Goal: Check status: Check status

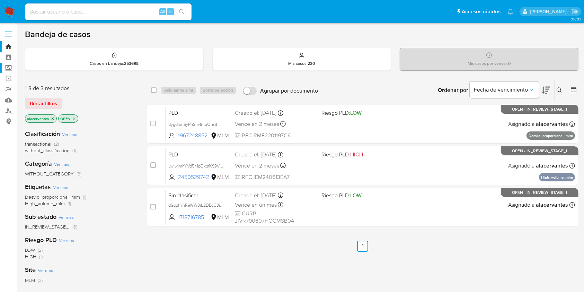
click at [8, 70] on label "Screening" at bounding box center [41, 68] width 82 height 11
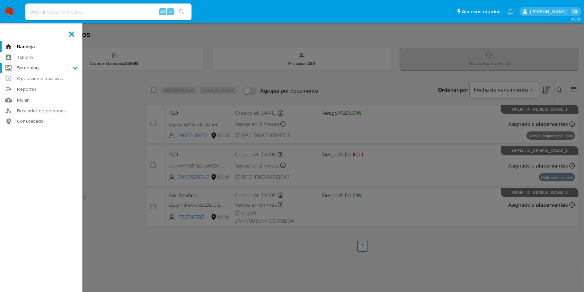
click at [0, 0] on input "Screening" at bounding box center [0, 0] width 0 height 0
click at [48, 98] on link "Herramientas" at bounding box center [41, 95] width 82 height 9
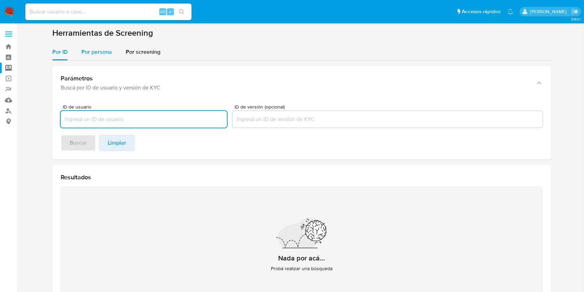
click at [109, 57] on div "Por persona" at bounding box center [96, 52] width 30 height 17
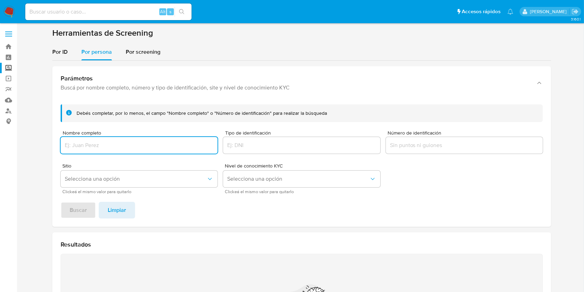
click at [146, 142] on input "Nombre completo" at bounding box center [139, 145] width 157 height 9
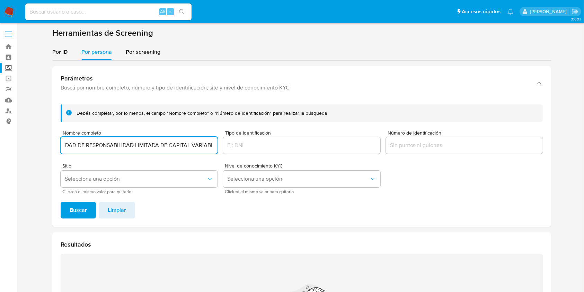
scroll to position [0, 89]
type input "INMOTION AUTO PACHUCA SOCIEDAD DE RESPONSABILIDAD LIMITADA DE CAPITAL VARIABLE"
click at [81, 210] on span "Buscar" at bounding box center [78, 209] width 17 height 15
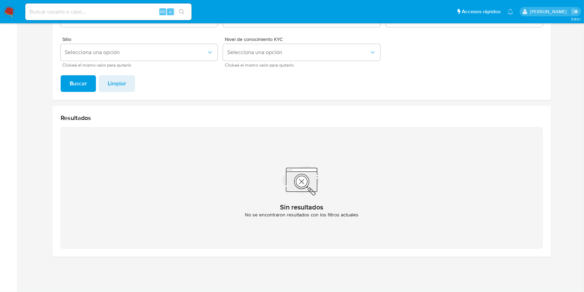
scroll to position [34, 0]
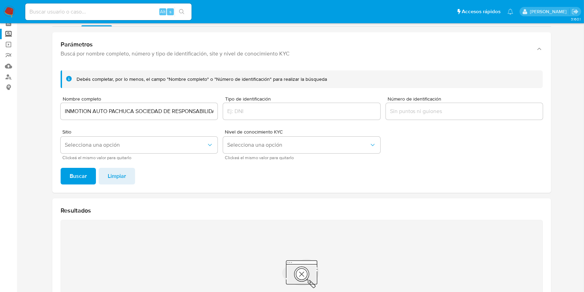
click at [14, 11] on img at bounding box center [9, 12] width 12 height 12
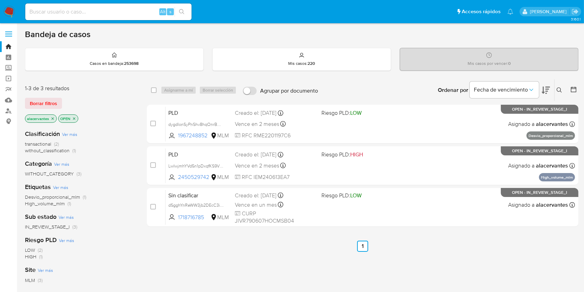
click at [64, 148] on span "without_classification" at bounding box center [47, 150] width 45 height 7
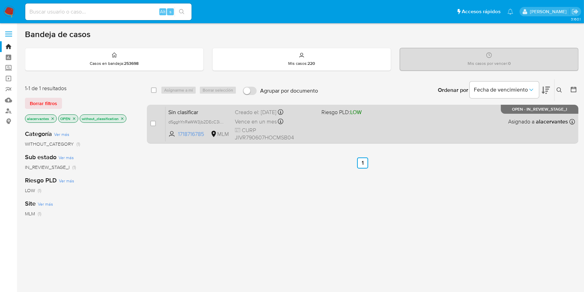
click at [349, 122] on div "Sin clasificar dSgghYnReWW3jb2DEcC3ibmx 1718716785 MLM Riesgo PLD: LOW Creado e…" at bounding box center [371, 123] width 410 height 35
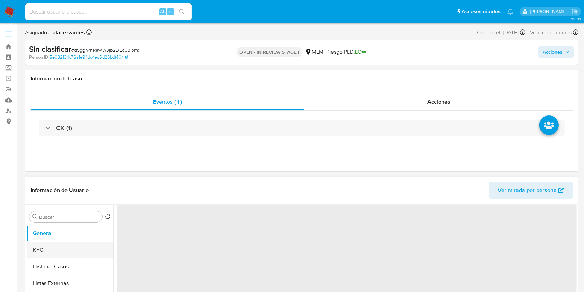
click at [64, 251] on button "KYC" at bounding box center [67, 250] width 81 height 17
select select "10"
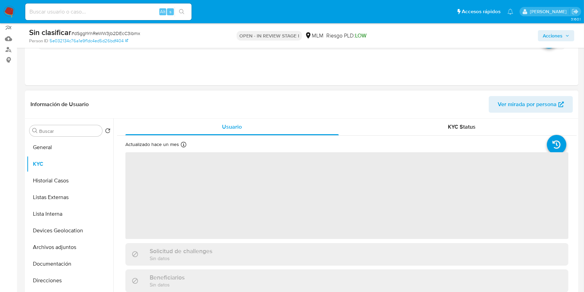
scroll to position [92, 0]
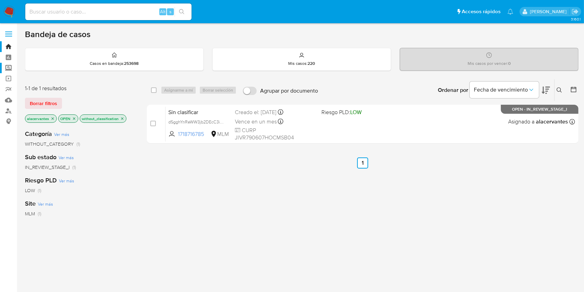
click at [10, 67] on label "Screening" at bounding box center [41, 68] width 82 height 11
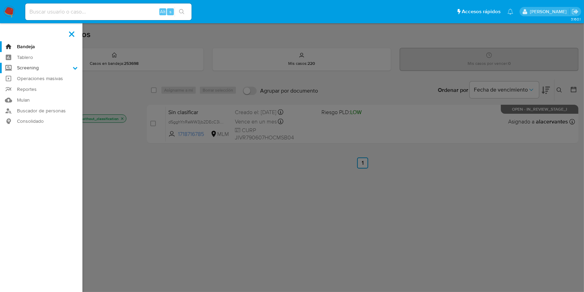
click at [0, 0] on input "Screening" at bounding box center [0, 0] width 0 height 0
click at [33, 91] on link "Herramientas" at bounding box center [41, 95] width 82 height 9
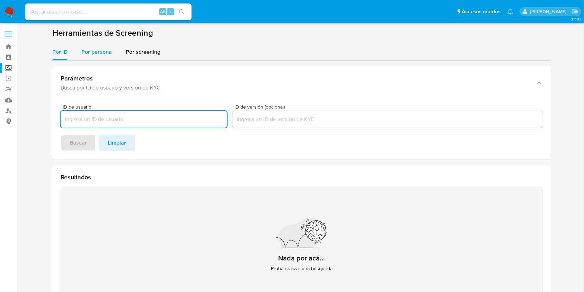
click at [95, 46] on div "Por persona" at bounding box center [96, 52] width 30 height 17
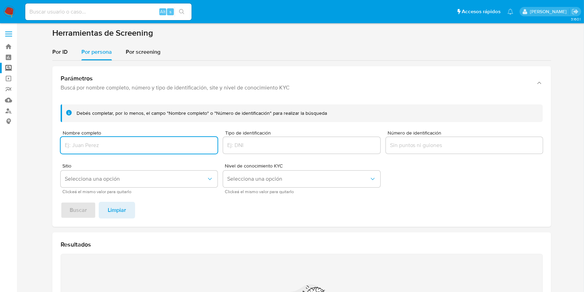
click at [133, 146] on input "Nombre completo" at bounding box center [139, 145] width 157 height 9
type input "https://amers2.identity.ciam.refinitiv.net/auth/UI/Logout?nocache=bcf086f1-7088…"
click at [164, 142] on input "https://amers2.identity.ciam.refinitiv.net/auth/UI/Logout?nocache=bcf086f1-7088…" at bounding box center [139, 145] width 157 height 9
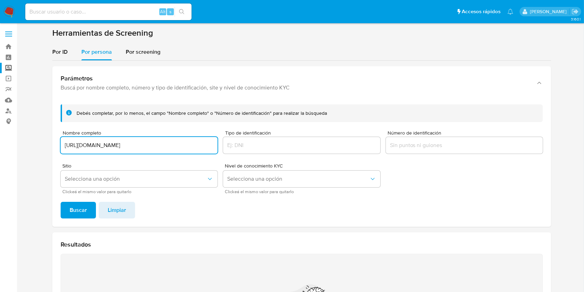
click at [164, 142] on input "https://amers2.identity.ciam.refinitiv.net/auth/UI/Logout?nocache=bcf086f1-7088…" at bounding box center [139, 145] width 157 height 9
click at [115, 142] on input "Nombre completo" at bounding box center [139, 145] width 157 height 9
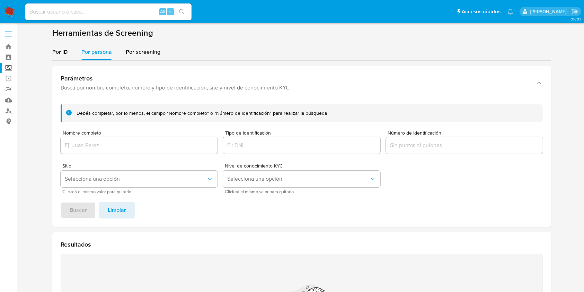
click at [159, 148] on input "Nombre completo" at bounding box center [139, 145] width 157 height 9
paste input "INMOTION AUTO PACHUCA S DE RL DE CV"
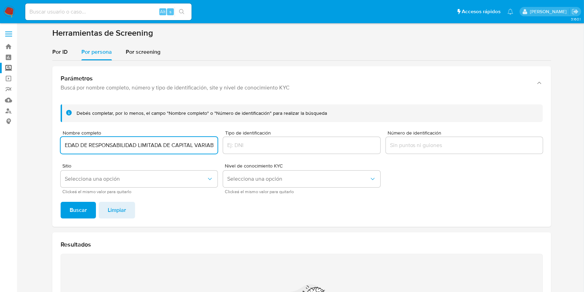
scroll to position [0, 89]
type input "INMOTION AUTO PACHUCA SOCIEDAD DE RESPONSABILIDAD LIMITADA DE CAPITAL VARIABLE"
click at [78, 203] on span "Buscar" at bounding box center [78, 209] width 17 height 15
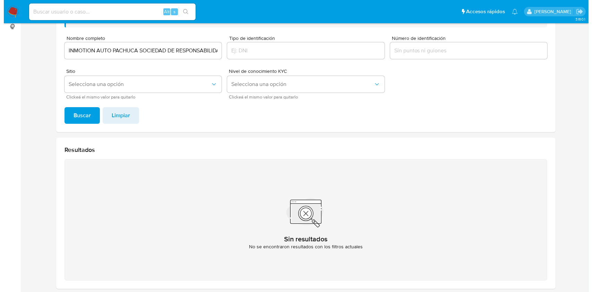
scroll to position [80, 0]
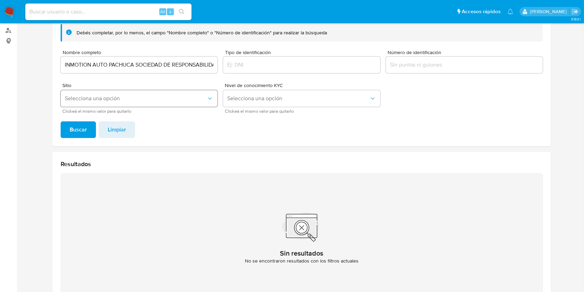
click at [150, 97] on span "Selecciona una opción" at bounding box center [136, 98] width 142 height 7
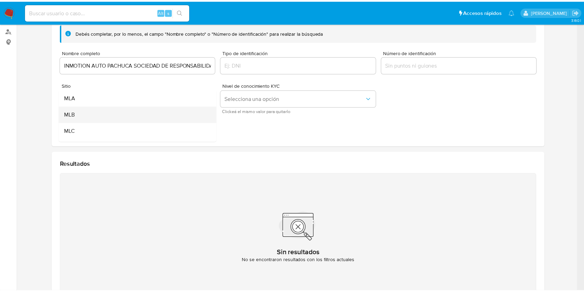
scroll to position [46, 0]
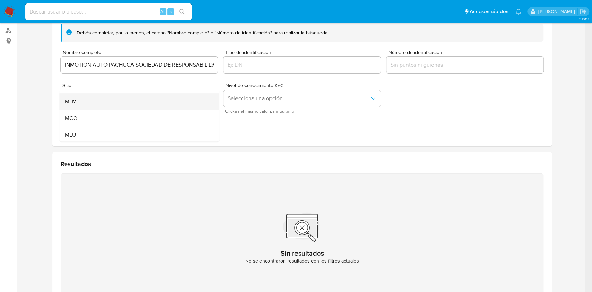
click at [132, 97] on div "MLM" at bounding box center [137, 101] width 144 height 17
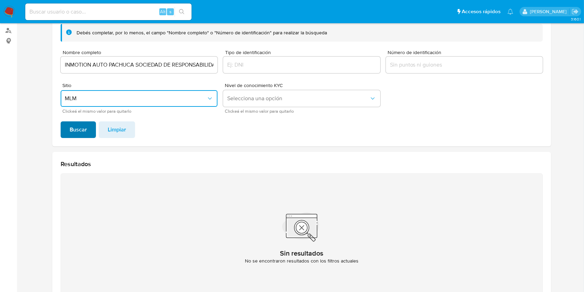
click at [75, 129] on span "Buscar" at bounding box center [78, 129] width 17 height 15
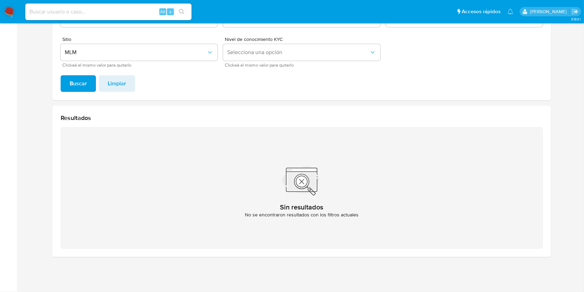
scroll to position [0, 0]
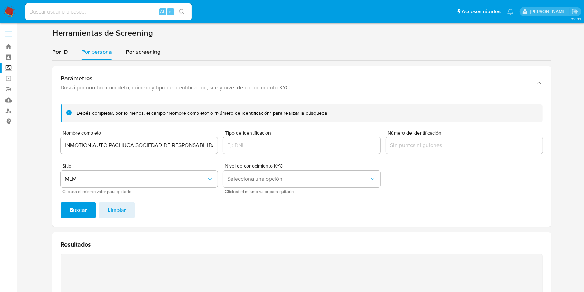
click at [128, 11] on input at bounding box center [108, 11] width 166 height 9
paste input "663080583"
type input "663080583"
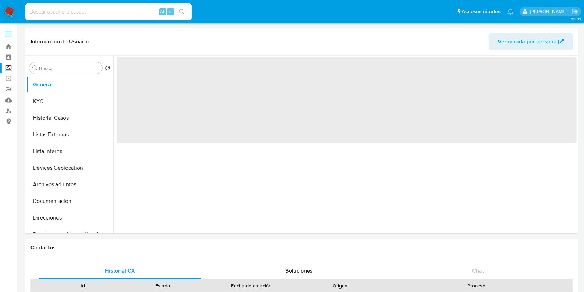
select select "10"
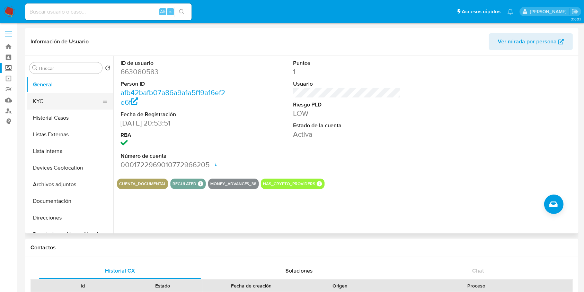
click at [67, 95] on button "KYC" at bounding box center [67, 101] width 81 height 17
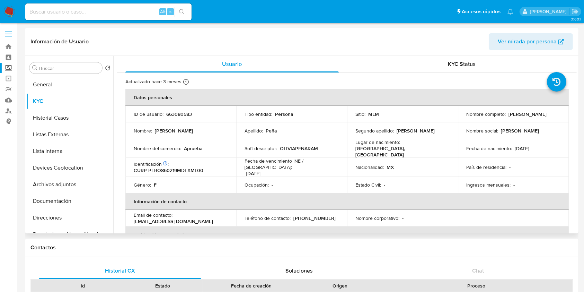
click at [275, 137] on td "Apellido : Peña" at bounding box center [291, 130] width 111 height 17
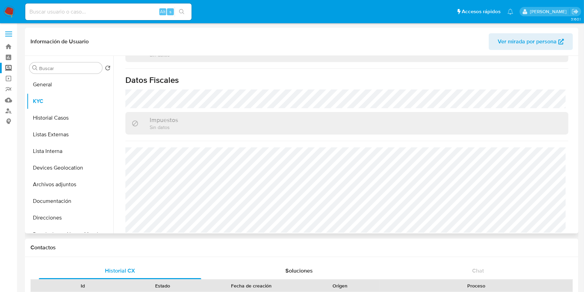
scroll to position [422, 0]
click at [68, 200] on button "Documentación" at bounding box center [67, 201] width 81 height 17
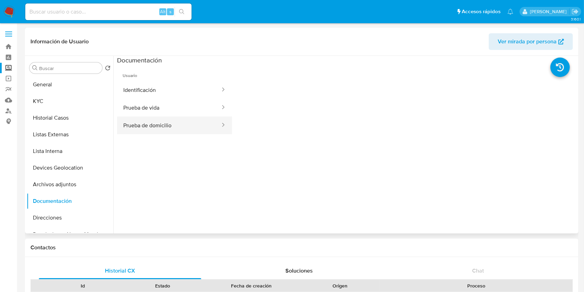
click at [174, 133] on button "Prueba de domicilio" at bounding box center [169, 125] width 104 height 18
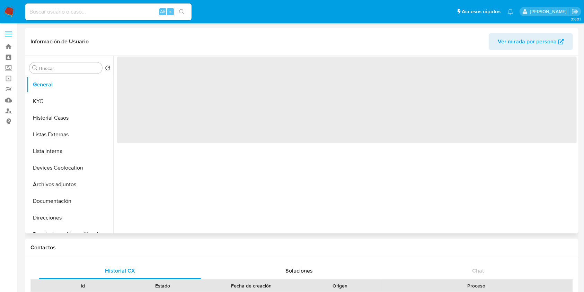
select select "10"
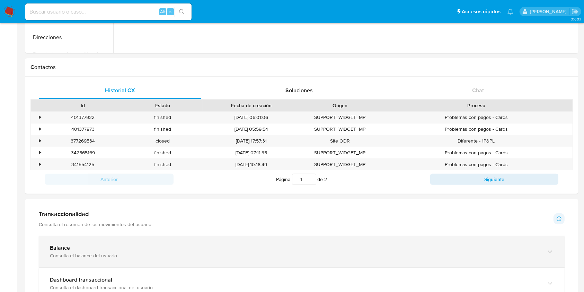
scroll to position [231, 0]
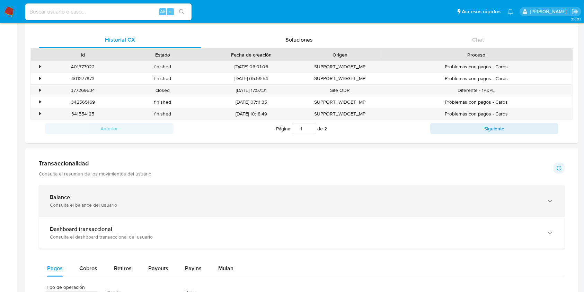
click at [152, 206] on div "Consulta el balance del usuario" at bounding box center [295, 205] width 490 height 6
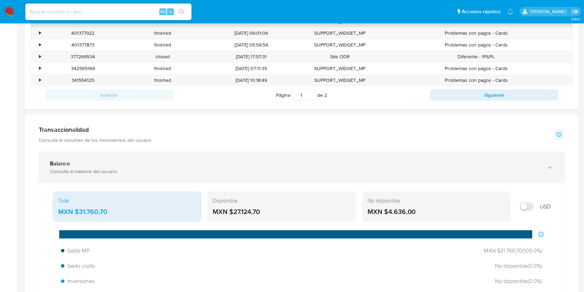
scroll to position [277, 0]
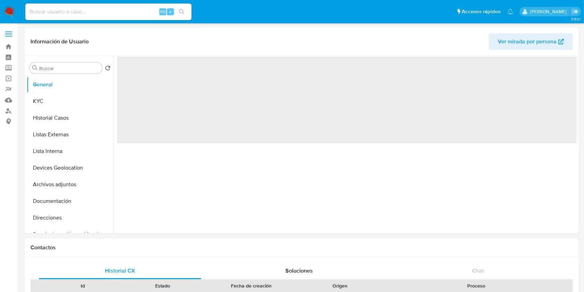
select select "10"
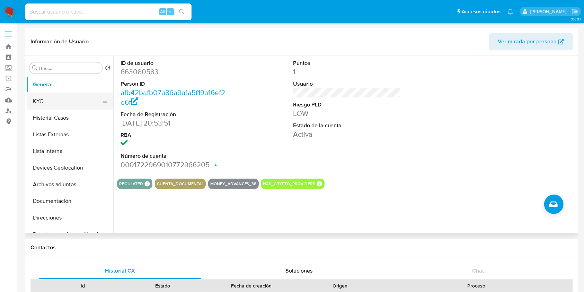
click at [58, 101] on button "KYC" at bounding box center [67, 101] width 81 height 17
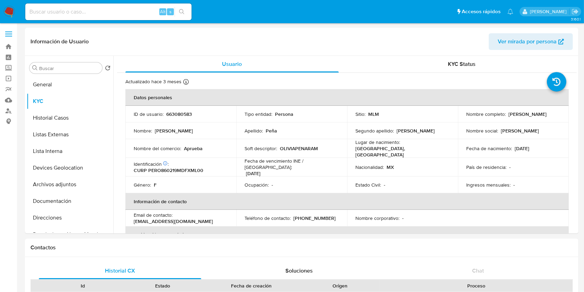
click at [120, 7] on div "Alt s" at bounding box center [108, 11] width 166 height 17
click at [117, 14] on input at bounding box center [108, 11] width 166 height 9
paste input "705918776"
type input "705918776"
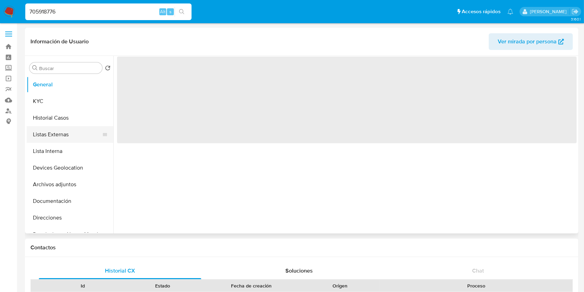
select select "10"
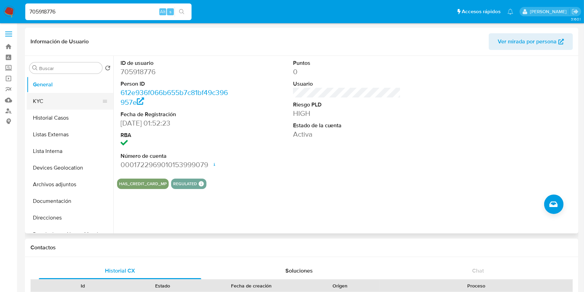
click at [60, 100] on button "KYC" at bounding box center [67, 101] width 81 height 17
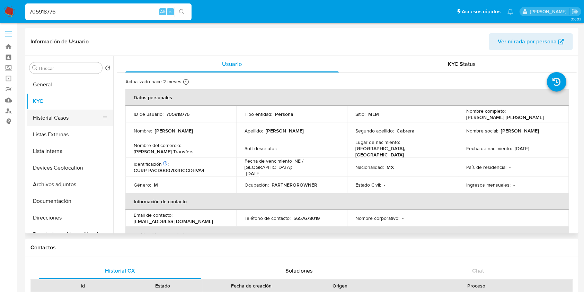
click at [71, 113] on button "Historial Casos" at bounding box center [67, 118] width 81 height 17
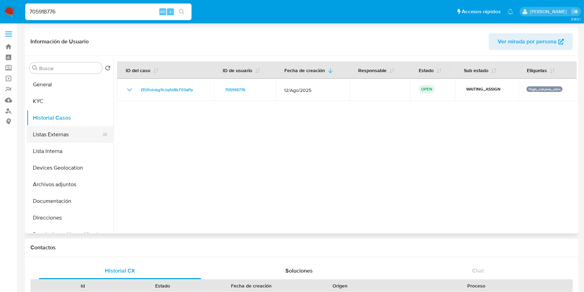
click at [78, 139] on button "Listas Externas" at bounding box center [67, 134] width 81 height 17
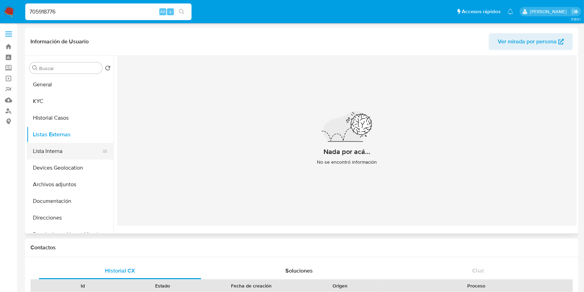
click at [70, 148] on button "Lista Interna" at bounding box center [67, 151] width 81 height 17
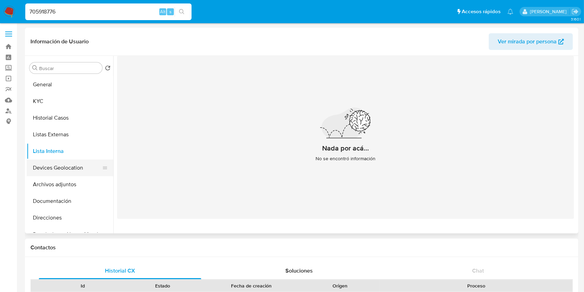
click at [66, 172] on button "Devices Geolocation" at bounding box center [67, 167] width 81 height 17
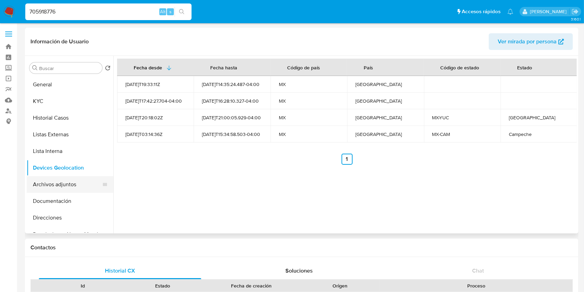
click at [43, 179] on button "Archivos adjuntos" at bounding box center [67, 184] width 81 height 17
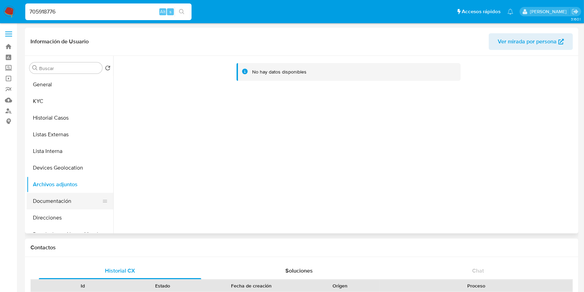
click at [60, 205] on button "Documentación" at bounding box center [67, 201] width 81 height 17
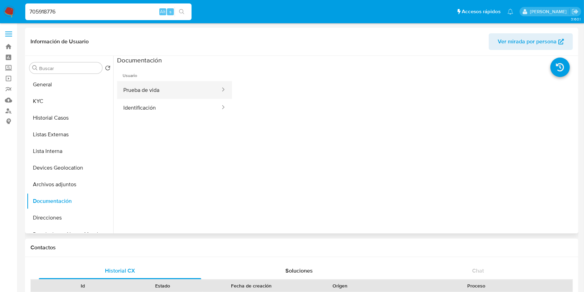
click at [189, 82] on button "Prueba de vida" at bounding box center [169, 90] width 104 height 18
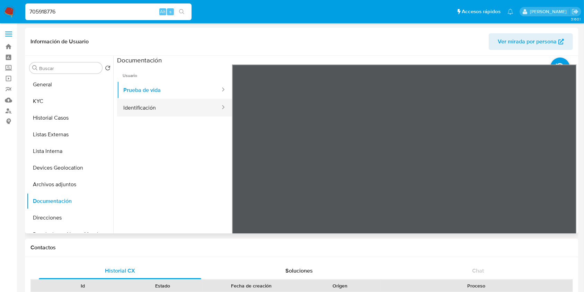
click at [163, 114] on button "Identificación" at bounding box center [169, 108] width 104 height 18
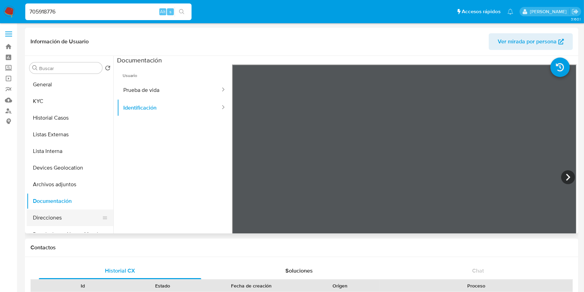
click at [37, 218] on button "Direcciones" at bounding box center [67, 217] width 81 height 17
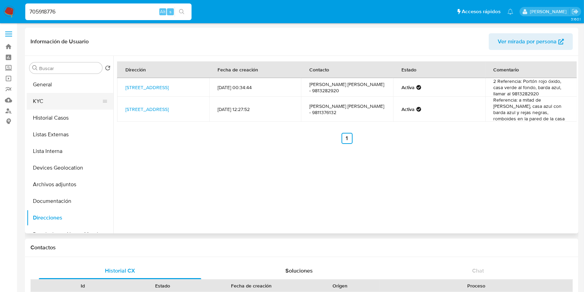
click at [63, 106] on button "KYC" at bounding box center [67, 101] width 81 height 17
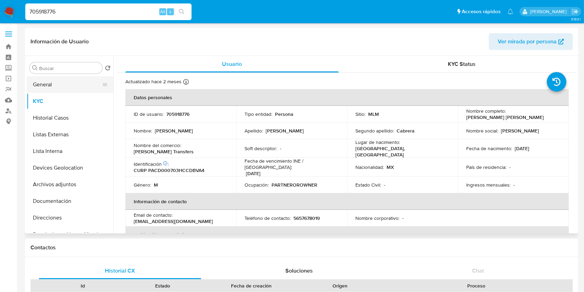
click at [51, 88] on button "General" at bounding box center [67, 84] width 81 height 17
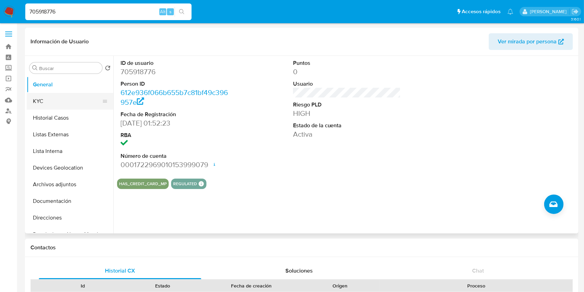
click at [45, 101] on button "KYC" at bounding box center [67, 101] width 81 height 17
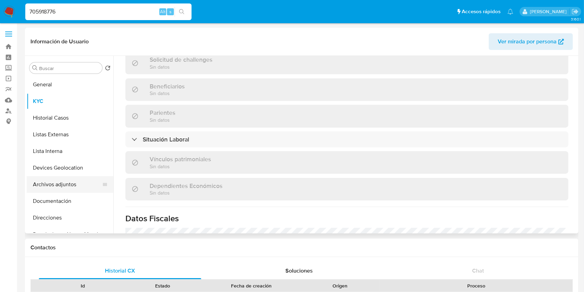
click at [44, 194] on button "Documentación" at bounding box center [70, 201] width 87 height 17
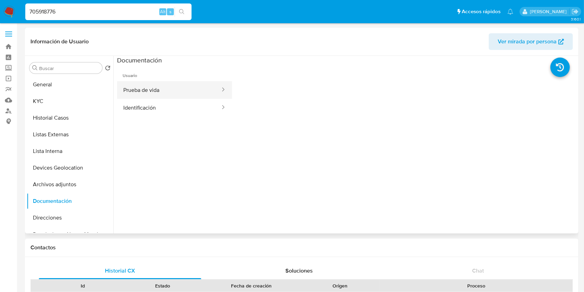
click at [216, 85] on div at bounding box center [221, 90] width 11 height 18
click at [191, 100] on button "Identificación" at bounding box center [169, 108] width 104 height 18
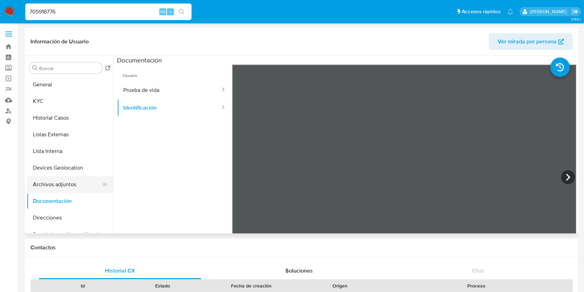
scroll to position [46, 0]
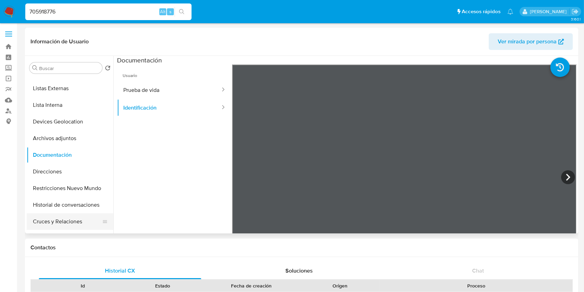
click at [37, 216] on button "Cruces y Relaciones" at bounding box center [67, 221] width 81 height 17
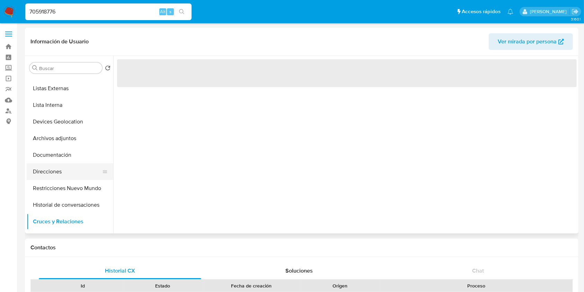
click at [61, 170] on button "Direcciones" at bounding box center [67, 171] width 81 height 17
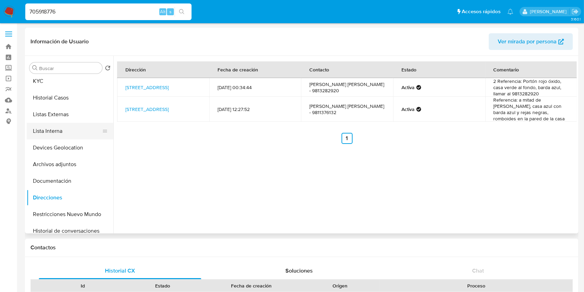
scroll to position [0, 0]
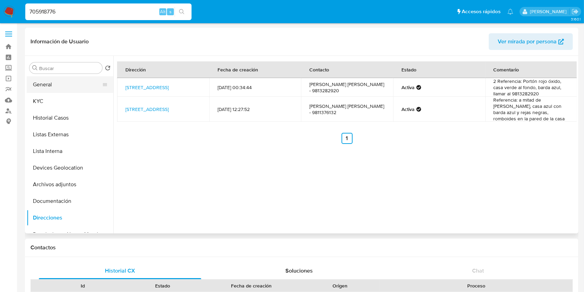
click at [49, 81] on button "General" at bounding box center [67, 84] width 81 height 17
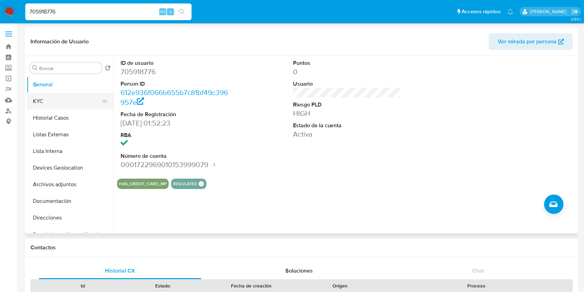
click at [58, 97] on button "KYC" at bounding box center [67, 101] width 81 height 17
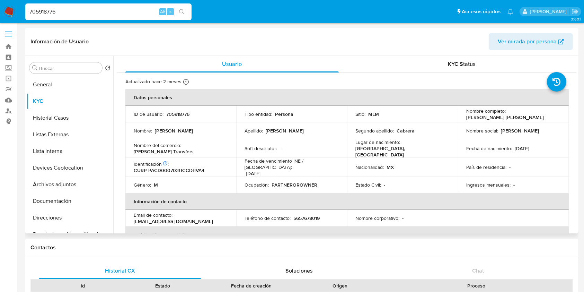
click at [312, 215] on p "5657678019" at bounding box center [307, 218] width 26 height 6
copy p "5657678019"
click at [192, 218] on p "cabrerapadron.23@gmail.com" at bounding box center [173, 221] width 79 height 6
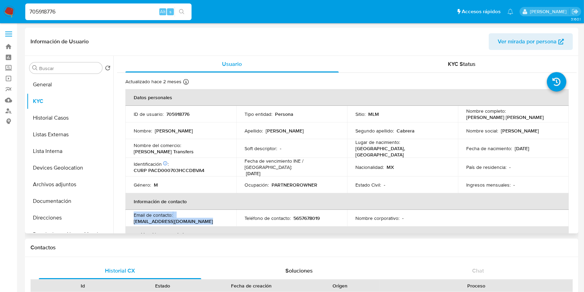
click at [192, 218] on p "cabrerapadron.23@gmail.com" at bounding box center [173, 221] width 79 height 6
click at [191, 218] on p "cabrerapadron.23@gmail.com" at bounding box center [173, 221] width 79 height 6
click at [190, 218] on p "cabrerapadron.23@gmail.com" at bounding box center [173, 221] width 79 height 6
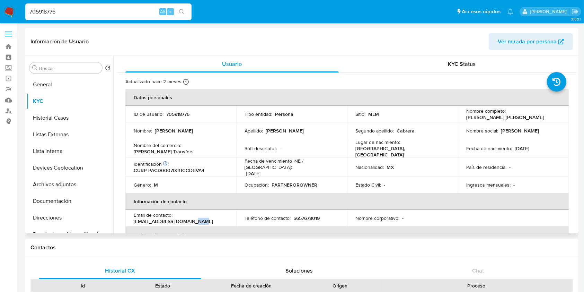
click at [190, 218] on p "cabrerapadron.23@gmail.com" at bounding box center [173, 221] width 79 height 6
click at [133, 214] on td "Email de contacto : cabrerapadron.23@gmail.com" at bounding box center [180, 218] width 111 height 17
drag, startPoint x: 134, startPoint y: 215, endPoint x: 216, endPoint y: 220, distance: 81.9
click at [216, 220] on td "Email de contacto : cabrerapadron.23@gmail.com" at bounding box center [180, 218] width 111 height 17
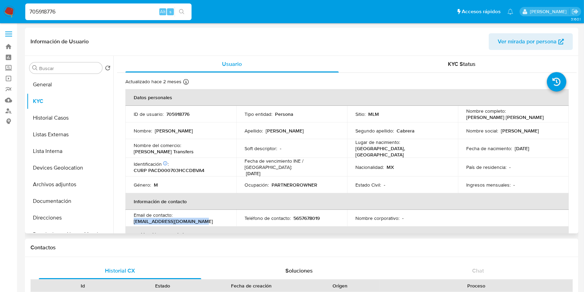
copy p "cabrerapadron.23@gmail.com"
click at [58, 88] on button "General" at bounding box center [67, 84] width 81 height 17
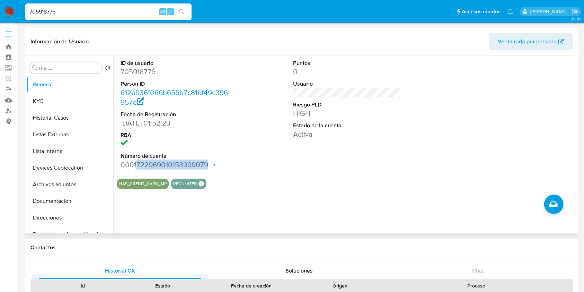
drag, startPoint x: 135, startPoint y: 165, endPoint x: 209, endPoint y: 165, distance: 73.8
click at [209, 165] on dd "0001722969010153999079 Fecha de apertura 22/03/2024 14:01 Estado ACTIVE" at bounding box center [175, 165] width 108 height 10
copy dd "722969010153999079"
click at [73, 174] on button "Devices Geolocation" at bounding box center [67, 167] width 81 height 17
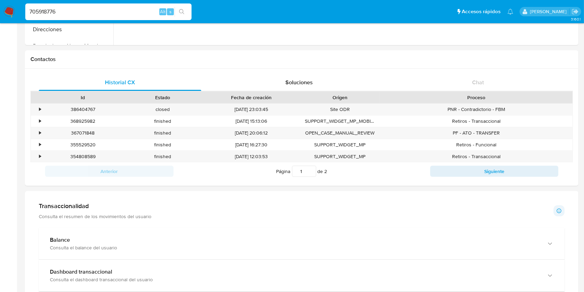
scroll to position [231, 0]
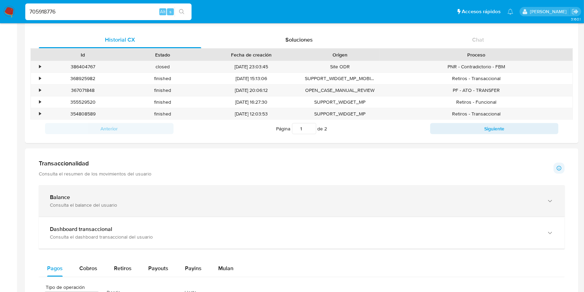
drag, startPoint x: 275, startPoint y: 206, endPoint x: 278, endPoint y: 193, distance: 12.9
click at [275, 206] on div "Consulta el balance del usuario" at bounding box center [295, 205] width 490 height 6
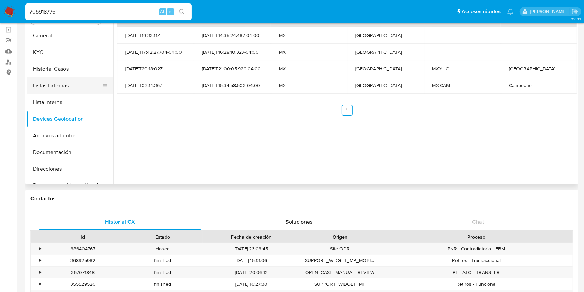
scroll to position [0, 0]
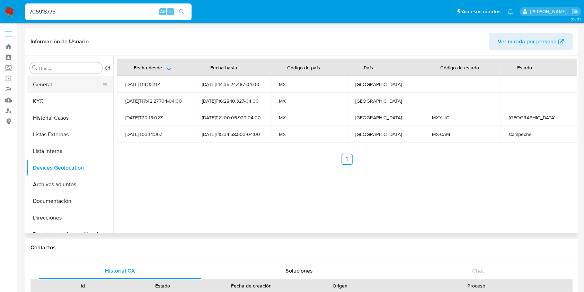
click at [58, 81] on button "General" at bounding box center [67, 84] width 81 height 17
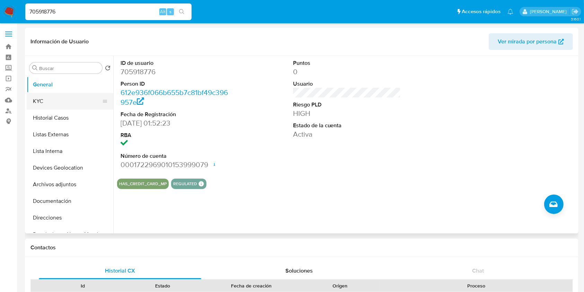
click at [61, 102] on button "KYC" at bounding box center [67, 101] width 81 height 17
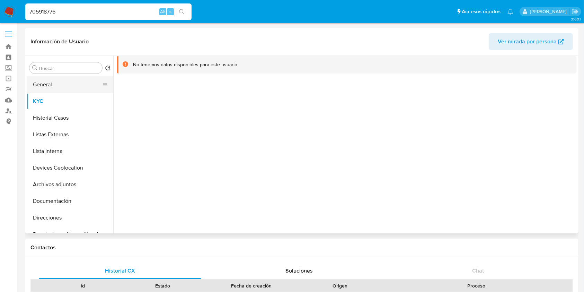
click at [42, 81] on button "General" at bounding box center [67, 84] width 81 height 17
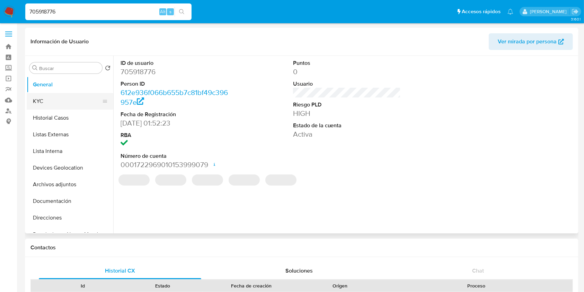
click at [44, 106] on button "KYC" at bounding box center [67, 101] width 81 height 17
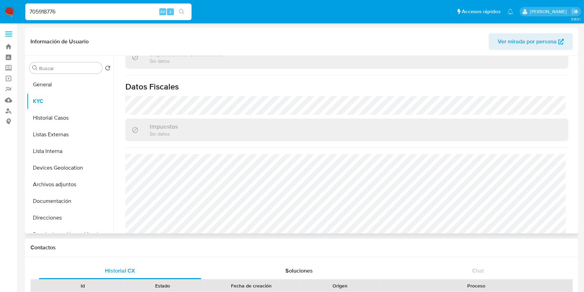
scroll to position [435, 0]
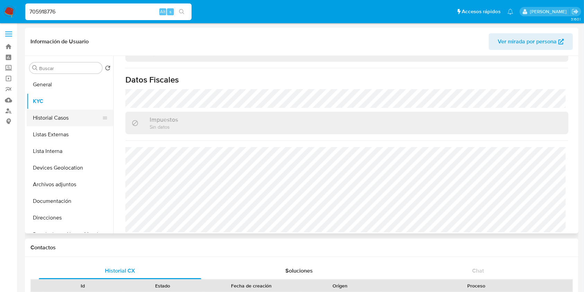
click at [67, 114] on button "Historial Casos" at bounding box center [67, 118] width 81 height 17
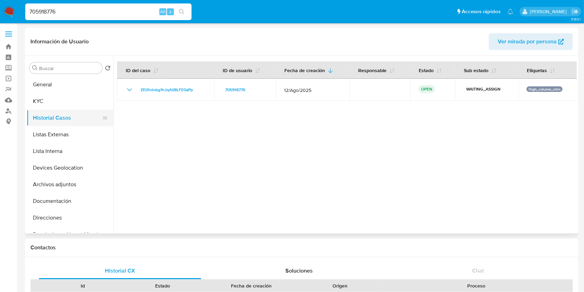
click at [53, 123] on button "Historial Casos" at bounding box center [67, 118] width 81 height 17
click at [56, 141] on button "Listas Externas" at bounding box center [67, 134] width 81 height 17
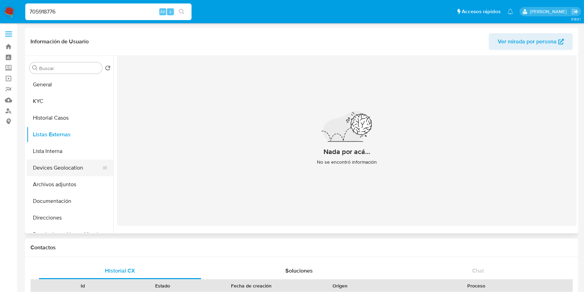
click at [67, 161] on button "Devices Geolocation" at bounding box center [67, 167] width 81 height 17
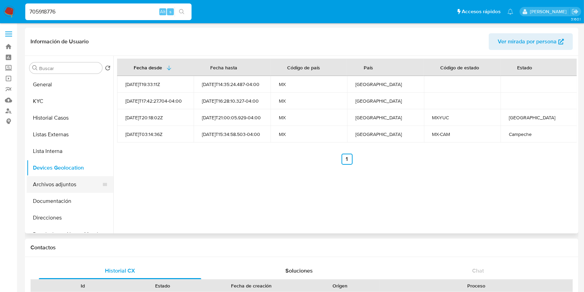
click at [68, 180] on button "Archivos adjuntos" at bounding box center [67, 184] width 81 height 17
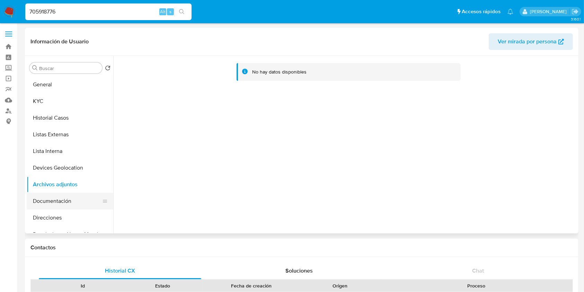
click at [52, 204] on button "Documentación" at bounding box center [67, 201] width 81 height 17
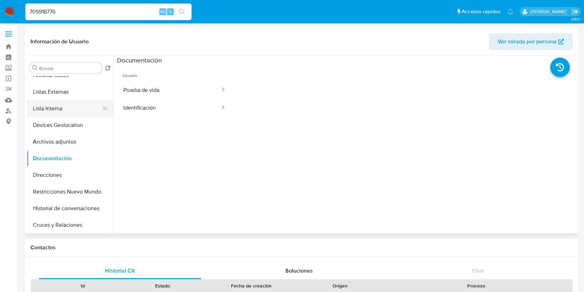
scroll to position [92, 0]
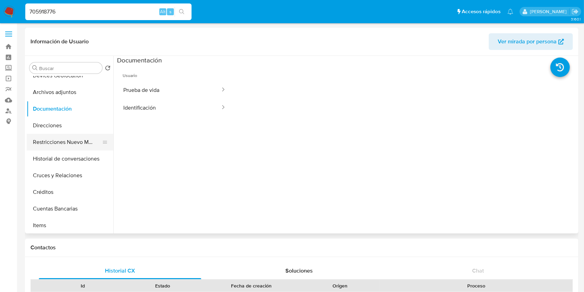
click at [72, 141] on button "Restricciones Nuevo Mundo" at bounding box center [67, 142] width 81 height 17
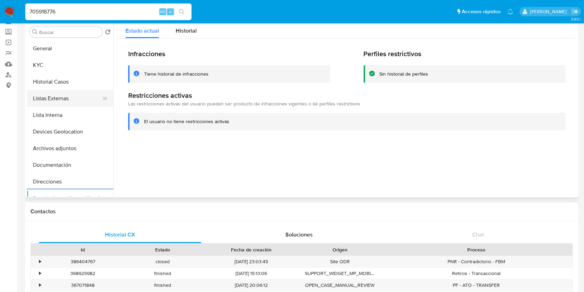
scroll to position [0, 0]
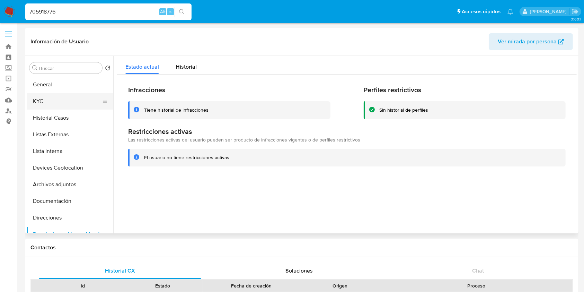
click at [48, 109] on button "KYC" at bounding box center [67, 101] width 81 height 17
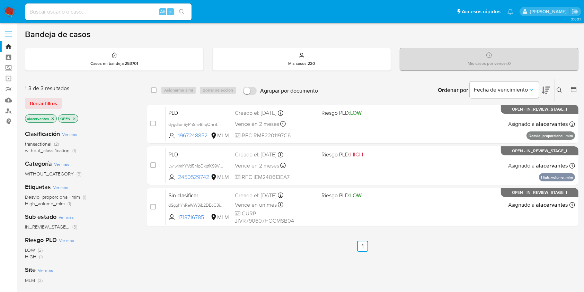
click at [69, 146] on div "transactional (2) without_classification (1)" at bounding box center [80, 147] width 111 height 13
click at [67, 150] on span "without_classification" at bounding box center [47, 150] width 45 height 7
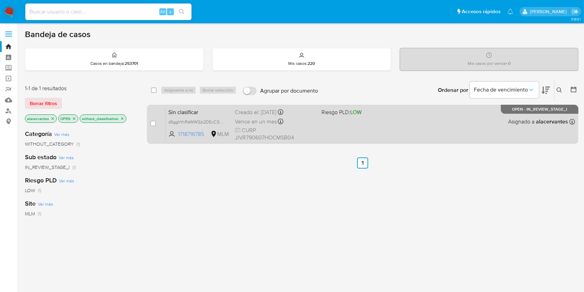
click at [368, 120] on div "Sin clasificar dSgghYnReWW3jb2DEcC3ibmx 1718716785 MLM Riesgo PLD: LOW Creado e…" at bounding box center [371, 123] width 410 height 35
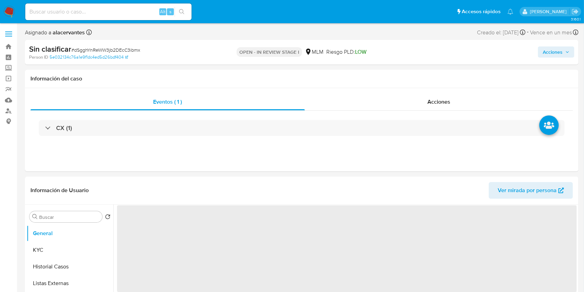
select select "10"
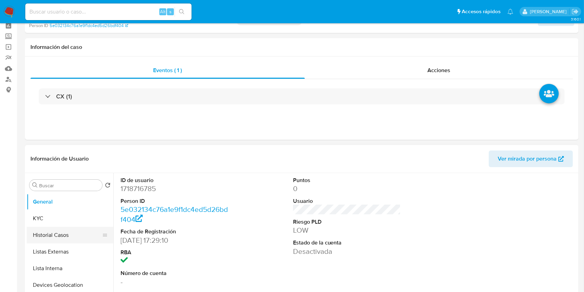
scroll to position [46, 0]
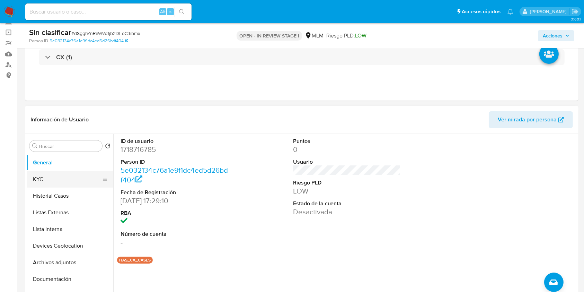
click at [63, 180] on button "KYC" at bounding box center [67, 179] width 81 height 17
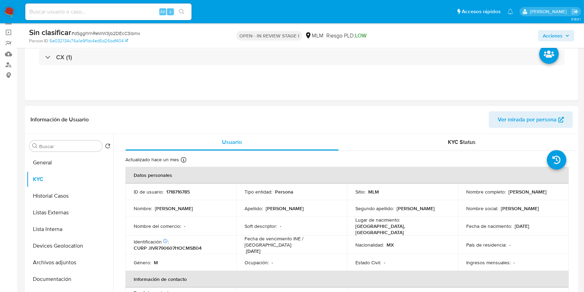
click at [189, 189] on p "1718716785" at bounding box center [178, 192] width 24 height 6
click at [187, 189] on p "1718716785" at bounding box center [178, 192] width 24 height 6
click at [184, 190] on p "1718716785" at bounding box center [178, 192] width 24 height 6
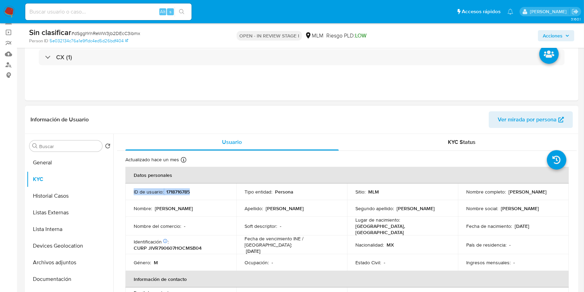
copy div "ID de usuario : 1718716785"
click at [183, 191] on p "1718716785" at bounding box center [178, 192] width 24 height 6
click at [63, 197] on button "Historial Casos" at bounding box center [67, 195] width 81 height 17
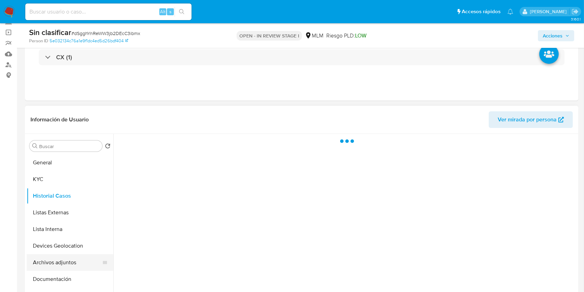
click at [72, 263] on button "Archivos adjuntos" at bounding box center [67, 262] width 81 height 17
click at [66, 276] on button "Documentación" at bounding box center [67, 279] width 81 height 17
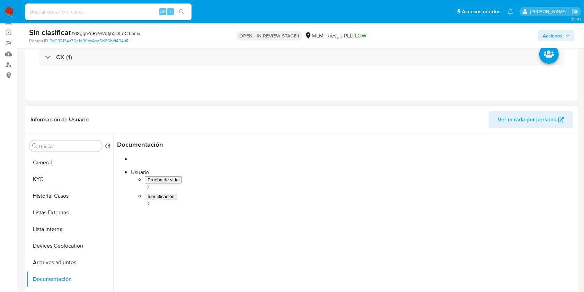
scroll to position [0, 0]
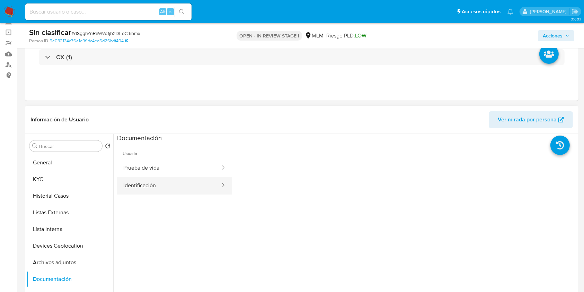
drag, startPoint x: 186, startPoint y: 177, endPoint x: 207, endPoint y: 184, distance: 22.1
click at [186, 179] on button "Identificación" at bounding box center [169, 186] width 104 height 18
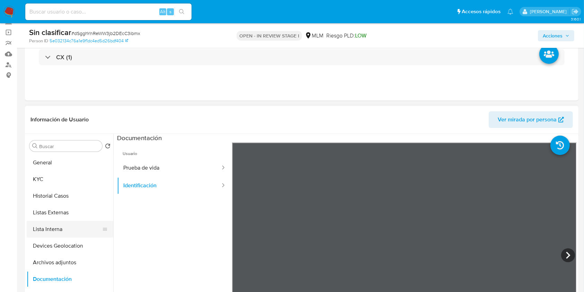
click at [61, 224] on button "Lista Interna" at bounding box center [67, 229] width 81 height 17
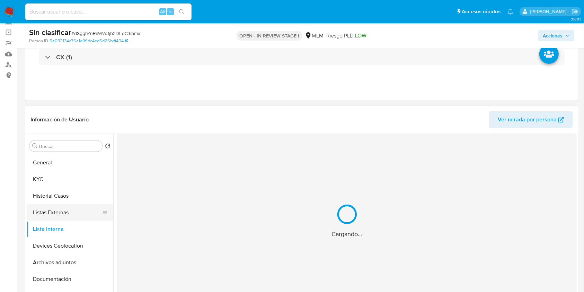
click at [62, 215] on button "Listas Externas" at bounding box center [67, 212] width 81 height 17
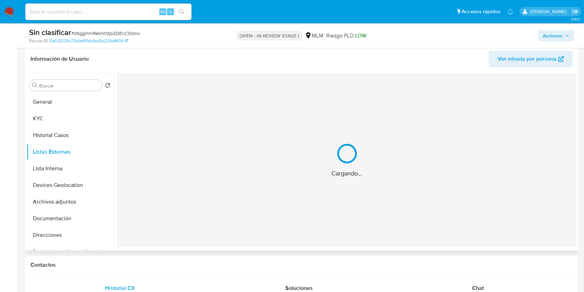
scroll to position [92, 0]
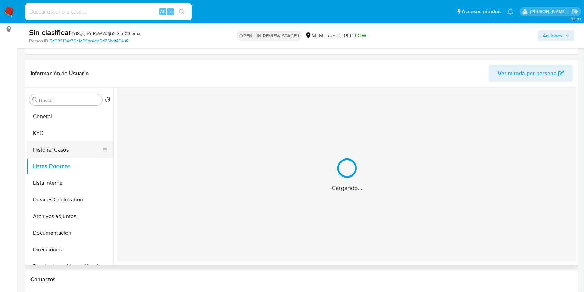
drag, startPoint x: 48, startPoint y: 144, endPoint x: 46, endPoint y: 148, distance: 4.5
click at [46, 148] on button "Historial Casos" at bounding box center [67, 149] width 81 height 17
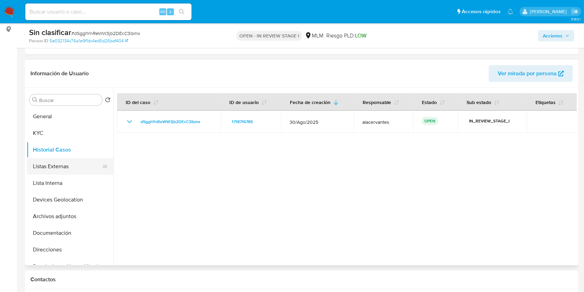
click at [52, 165] on button "Listas Externas" at bounding box center [67, 166] width 81 height 17
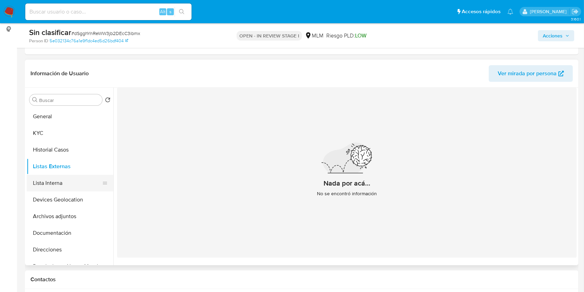
click at [68, 186] on button "Lista Interna" at bounding box center [67, 183] width 81 height 17
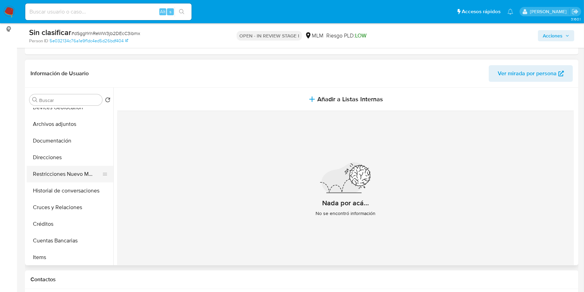
click at [81, 174] on button "Restricciones Nuevo Mundo" at bounding box center [67, 174] width 81 height 17
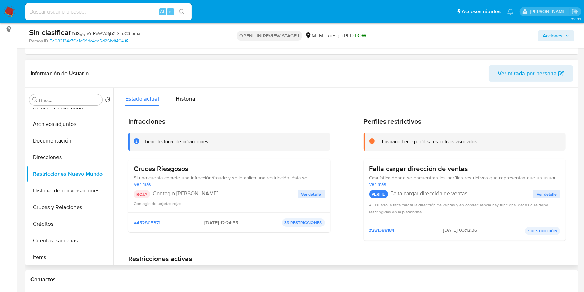
click at [309, 192] on span "Ver detalle" at bounding box center [311, 194] width 20 height 7
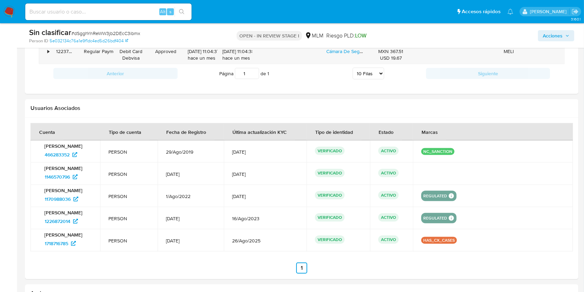
scroll to position [647, 0]
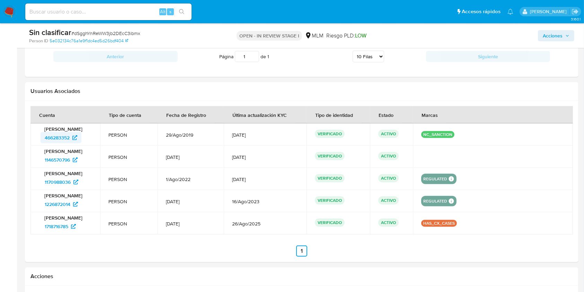
click at [67, 137] on span "466283352" at bounding box center [57, 137] width 25 height 11
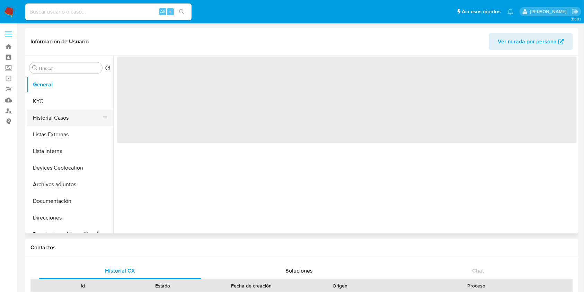
select select "10"
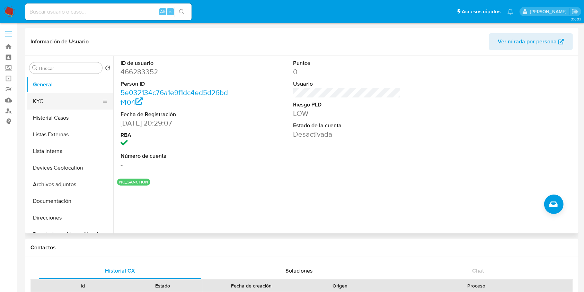
click at [75, 104] on button "KYC" at bounding box center [67, 101] width 81 height 17
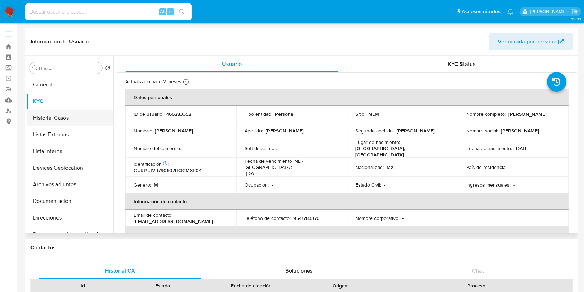
click at [76, 121] on button "Historial Casos" at bounding box center [67, 118] width 81 height 17
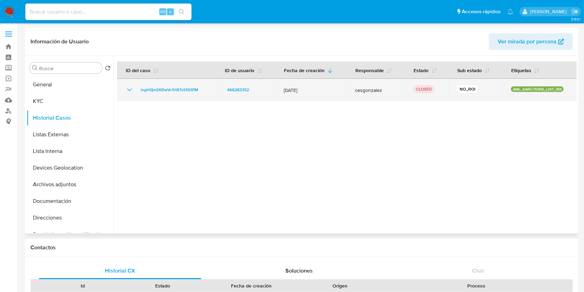
click at [128, 90] on icon "Mostrar/Ocultar" at bounding box center [129, 89] width 5 height 3
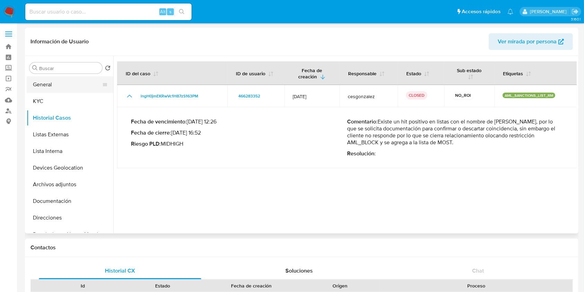
click at [45, 85] on button "General" at bounding box center [67, 84] width 81 height 17
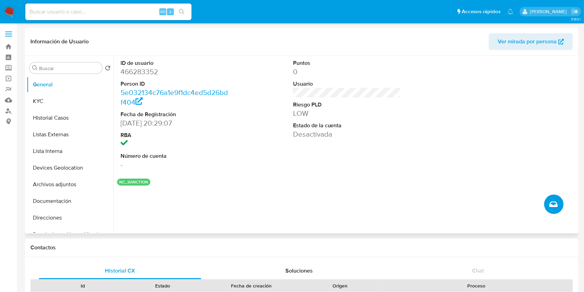
click at [554, 209] on button "Crear caso manual" at bounding box center [553, 203] width 19 height 19
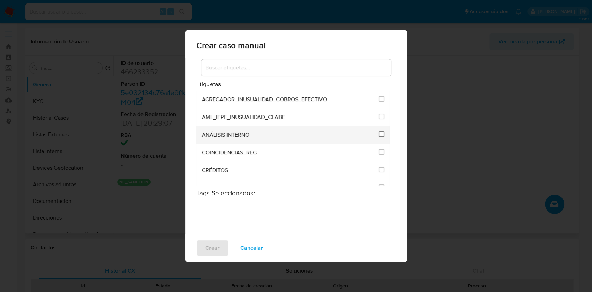
click at [379, 135] on input "1888" at bounding box center [381, 134] width 6 height 6
checkbox input "true"
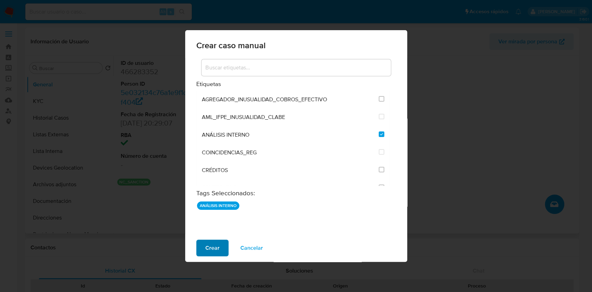
click at [210, 246] on span "Crear" at bounding box center [212, 247] width 14 height 15
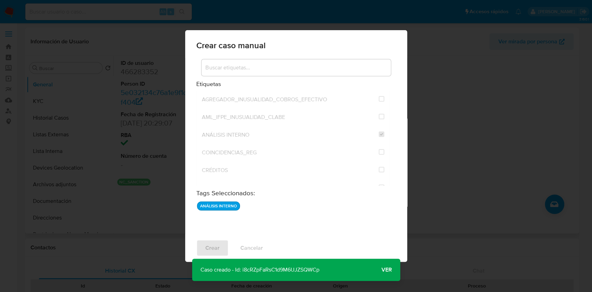
click at [383, 270] on span "Ver" at bounding box center [386, 270] width 10 height 0
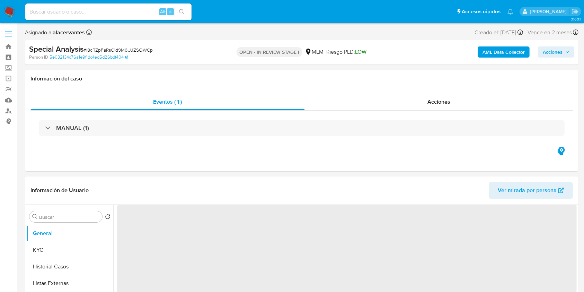
select select "10"
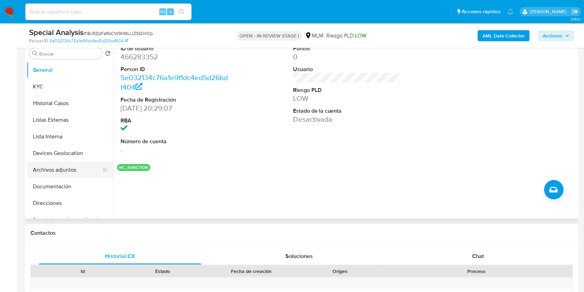
click at [60, 166] on button "Archivos adjuntos" at bounding box center [67, 169] width 81 height 17
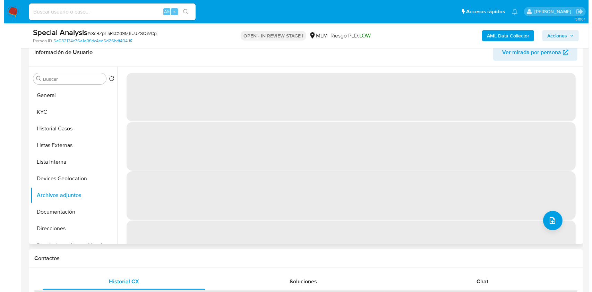
scroll to position [92, 0]
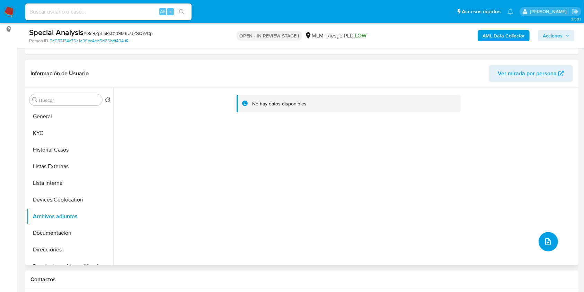
click at [543, 247] on button "upload-file" at bounding box center [548, 241] width 19 height 19
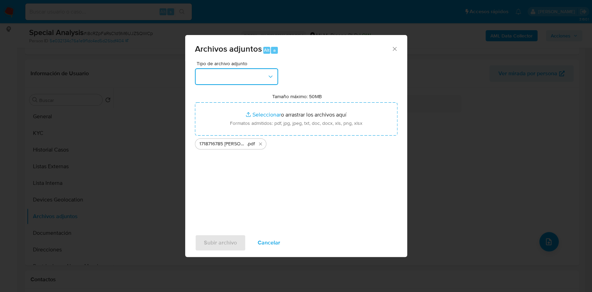
click at [262, 70] on button "button" at bounding box center [236, 76] width 83 height 17
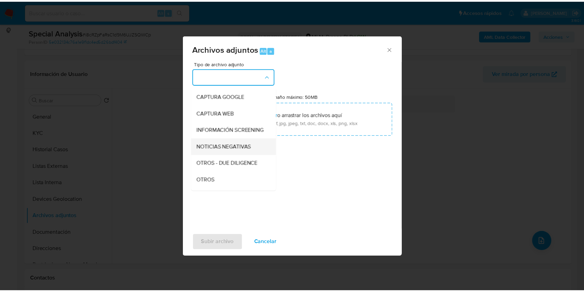
scroll to position [46, 0]
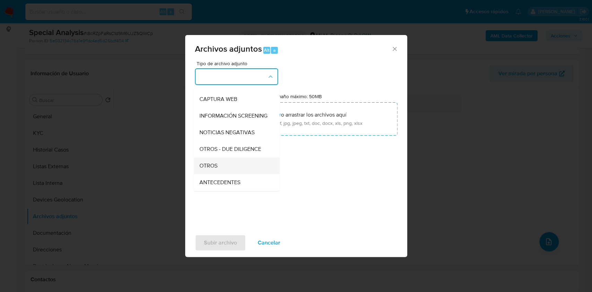
click at [233, 170] on div "OTROS" at bounding box center [234, 165] width 71 height 17
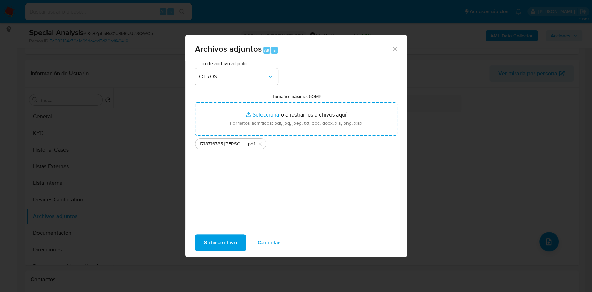
click at [226, 242] on span "Subir archivo" at bounding box center [220, 242] width 33 height 15
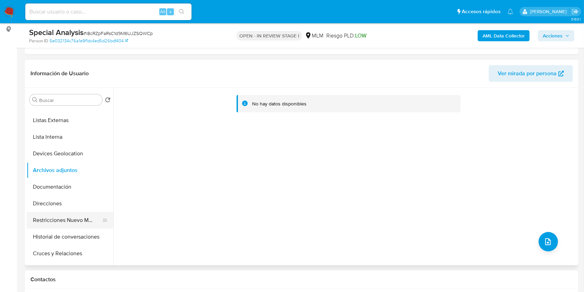
click at [70, 220] on button "Restricciones Nuevo Mundo" at bounding box center [67, 220] width 81 height 17
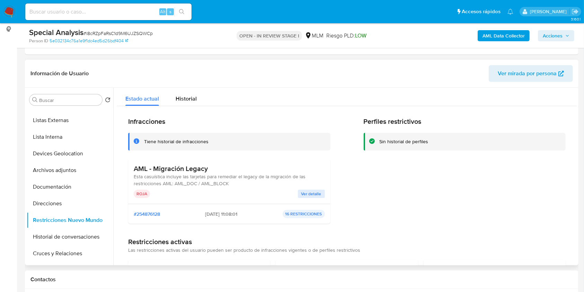
click at [308, 191] on span "Ver detalle" at bounding box center [311, 193] width 20 height 7
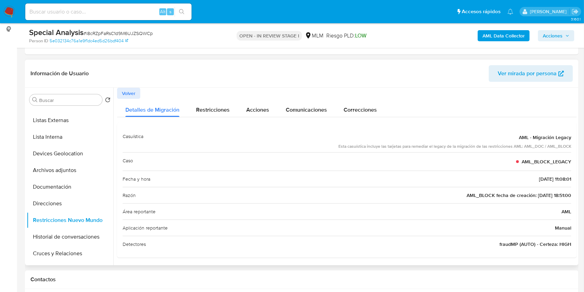
click at [128, 90] on span "Volver" at bounding box center [129, 93] width 14 height 10
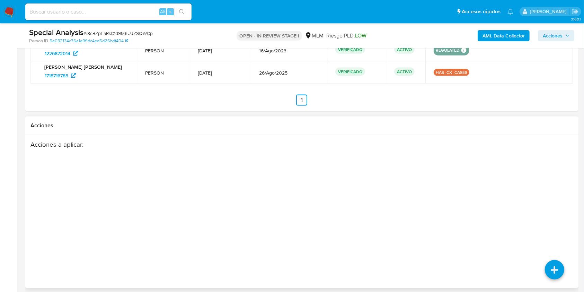
scroll to position [950, 0]
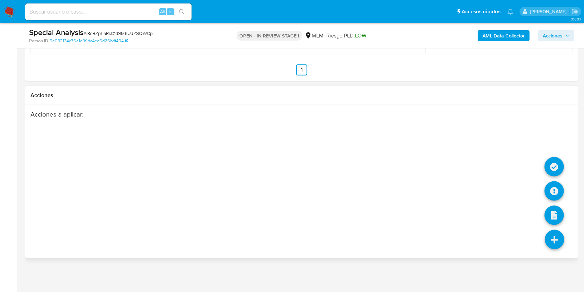
click at [559, 231] on icon at bounding box center [554, 239] width 19 height 19
click at [554, 165] on icon at bounding box center [554, 166] width 19 height 19
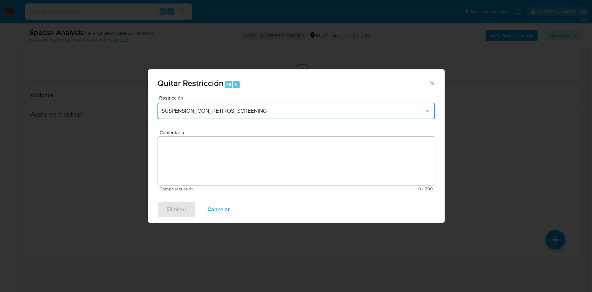
click at [273, 104] on button "SUSPENSION_CON_RETIROS_SCREENING" at bounding box center [295, 111] width 277 height 17
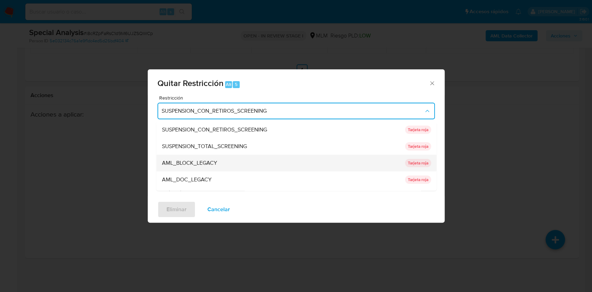
click at [230, 159] on div "AML_BLOCK_LEGACY" at bounding box center [280, 163] width 239 height 17
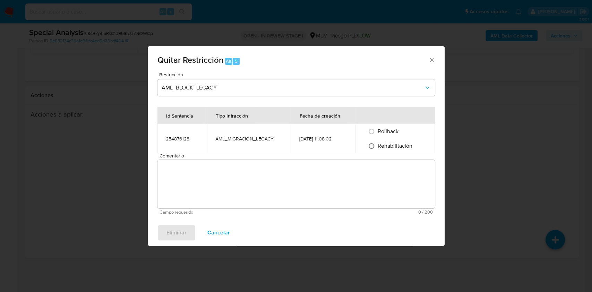
click at [373, 144] on input "Rehabilitación" at bounding box center [371, 145] width 11 height 11
radio input "true"
click at [306, 182] on textarea "Comentario" at bounding box center [295, 184] width 277 height 49
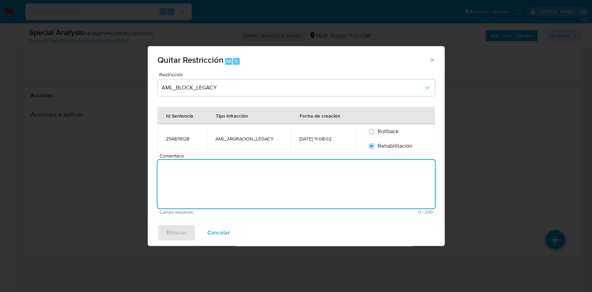
paste textarea "Se rehabilita cuenta debido a que se cuenta con datos y documentos con los que …"
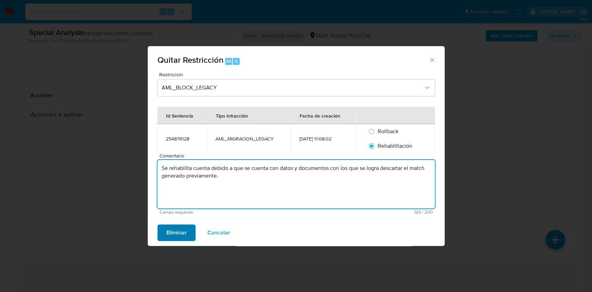
type textarea "Se rehabilita cuenta debido a que se cuenta con datos y documentos con los que …"
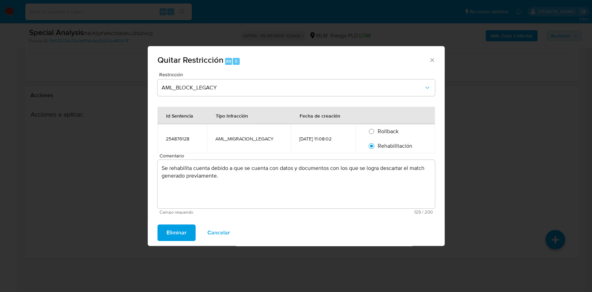
click at [179, 234] on span "Eliminar" at bounding box center [176, 232] width 20 height 15
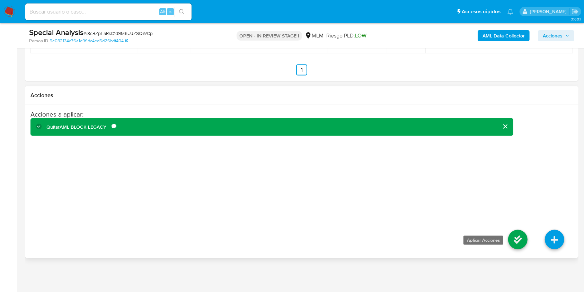
click at [516, 234] on icon at bounding box center [517, 239] width 19 height 19
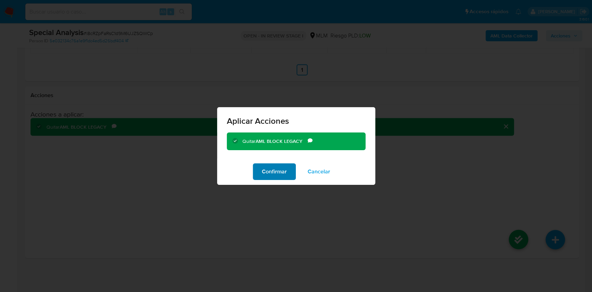
click at [282, 166] on span "Confirmar" at bounding box center [274, 171] width 25 height 15
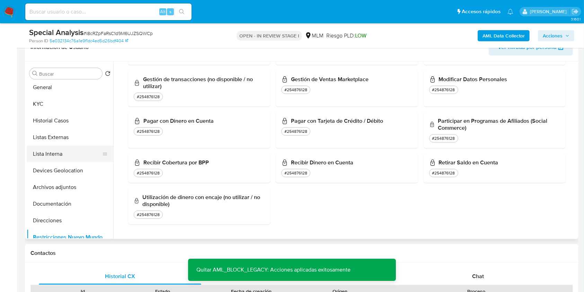
scroll to position [0, 0]
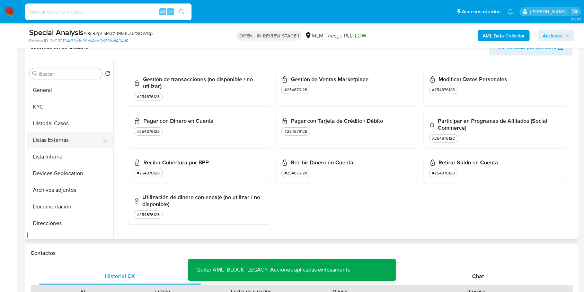
click at [69, 145] on button "Listas Externas" at bounding box center [67, 140] width 81 height 17
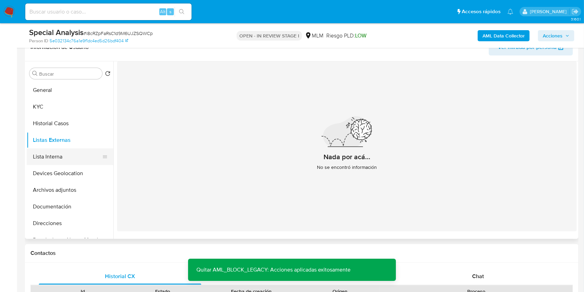
click at [69, 154] on button "Lista Interna" at bounding box center [67, 156] width 81 height 17
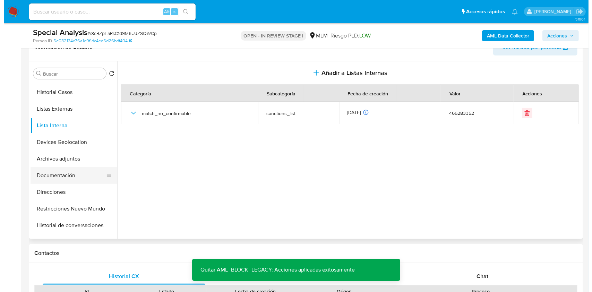
scroll to position [46, 0]
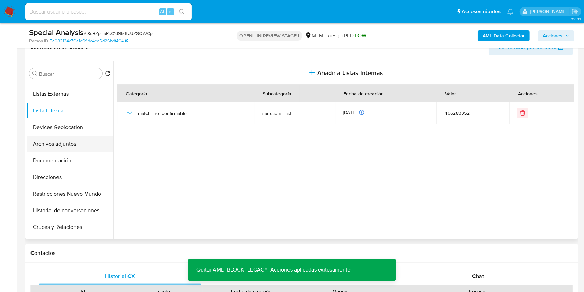
click at [78, 139] on button "Archivos adjuntos" at bounding box center [67, 143] width 81 height 17
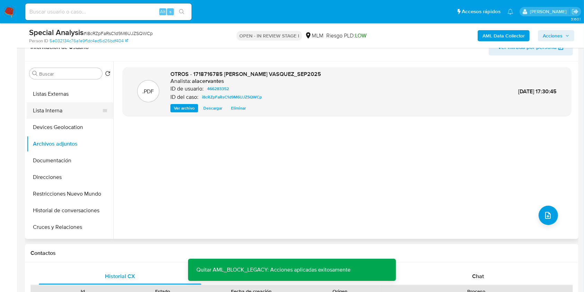
click at [69, 110] on button "Lista Interna" at bounding box center [67, 110] width 81 height 17
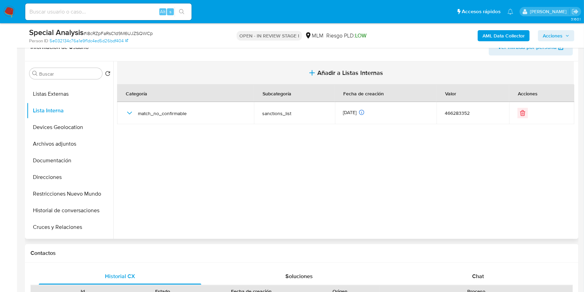
click at [342, 71] on span "Añadir a Listas Internas" at bounding box center [351, 73] width 66 height 8
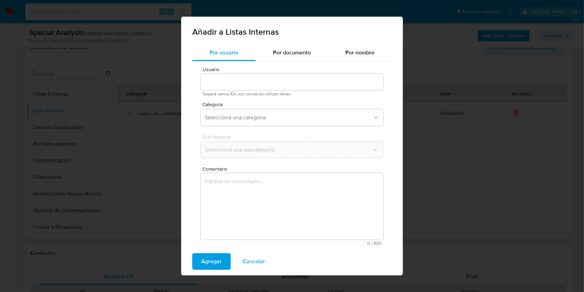
type input "466283352"
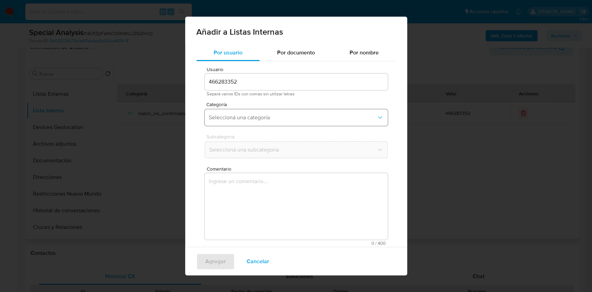
click at [236, 119] on span "Seleccioná una categoría" at bounding box center [293, 117] width 168 height 7
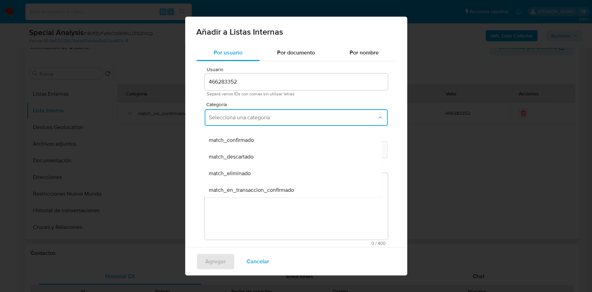
click at [254, 156] on div "match_descartado" at bounding box center [290, 156] width 164 height 17
click at [256, 154] on button "Seleccioná una subcategoría" at bounding box center [295, 149] width 183 height 17
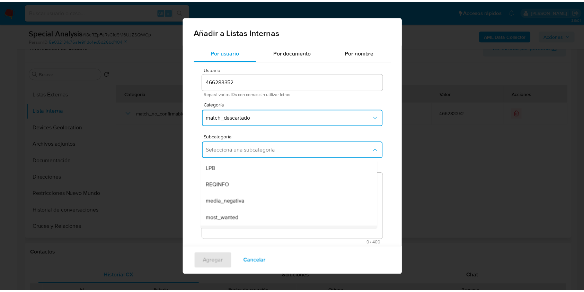
scroll to position [47, 0]
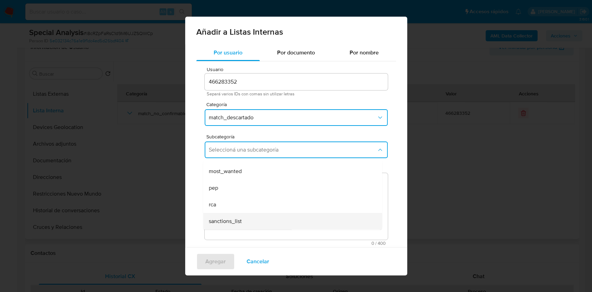
click at [265, 222] on div "sanctions_list" at bounding box center [290, 221] width 164 height 17
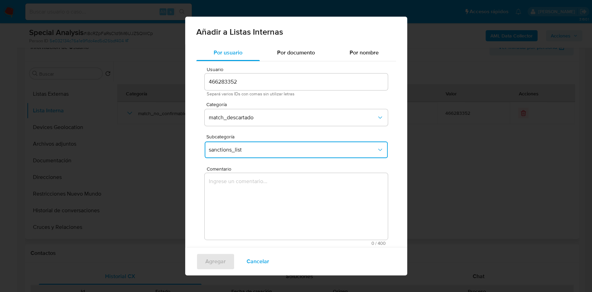
click at [268, 197] on textarea "Comentario" at bounding box center [295, 206] width 183 height 67
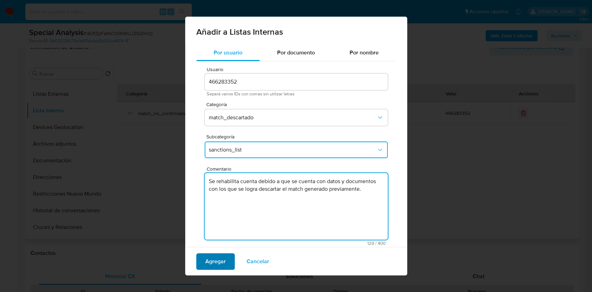
type textarea "Se rehabilita cuenta debido a que se cuenta con datos y documentos con los que …"
click at [214, 256] on span "Agregar" at bounding box center [215, 261] width 20 height 15
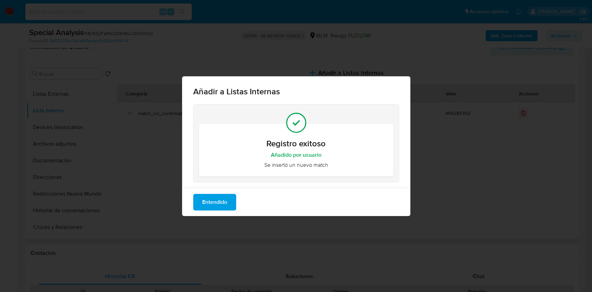
click at [219, 203] on span "Entendido" at bounding box center [214, 201] width 25 height 15
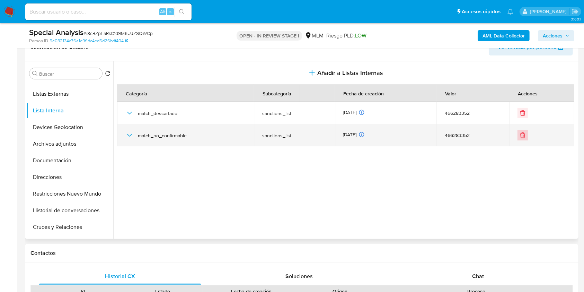
click at [525, 138] on button "Eliminar" at bounding box center [523, 135] width 10 height 10
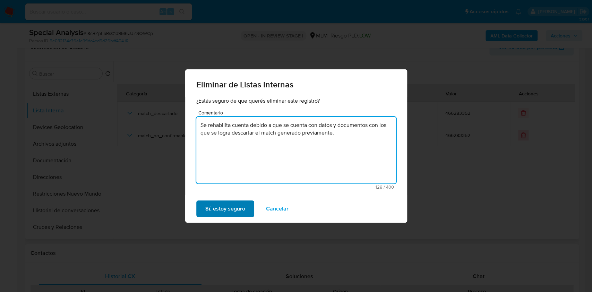
type textarea "Se rehabilita cuenta debido a que se cuenta con datos y documentos con los que …"
click at [243, 203] on span "Sí, estoy seguro" at bounding box center [225, 208] width 40 height 15
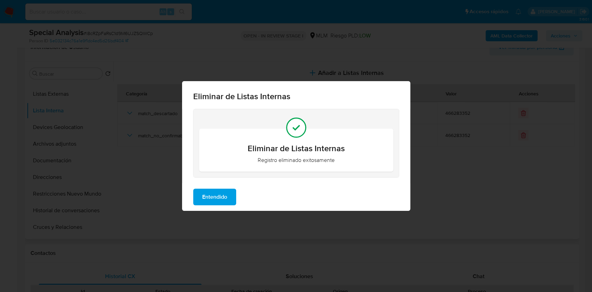
click at [218, 201] on span "Entendido" at bounding box center [214, 196] width 25 height 15
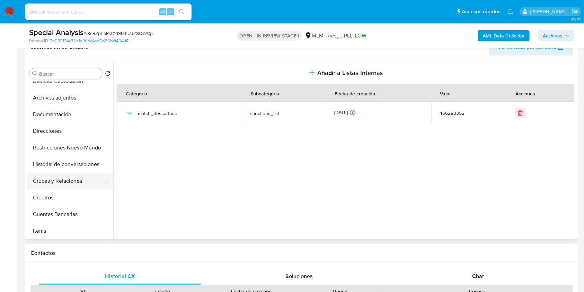
scroll to position [139, 0]
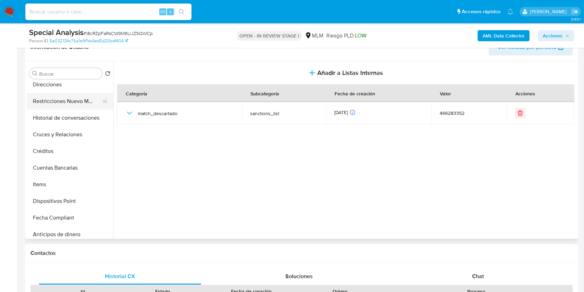
click at [69, 105] on button "Restricciones Nuevo Mundo" at bounding box center [67, 101] width 81 height 17
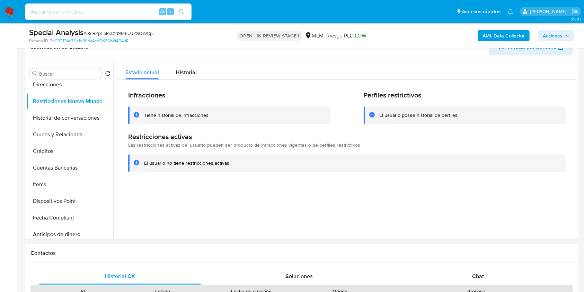
click at [563, 34] on span "Acciones" at bounding box center [556, 36] width 27 height 10
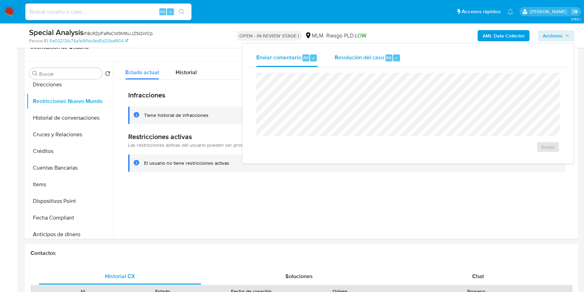
click at [386, 60] on div "Alt" at bounding box center [389, 57] width 7 height 7
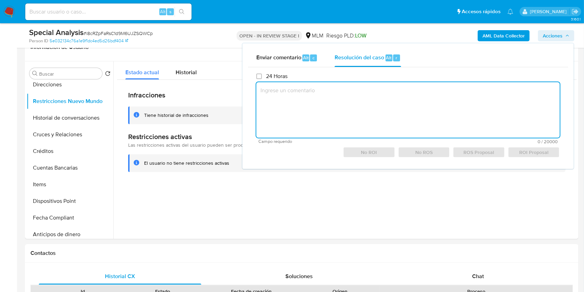
click at [369, 89] on textarea at bounding box center [408, 109] width 304 height 55
paste textarea "Se rehabilita cuenta debido a que se cuenta con datos y documentos con los que …"
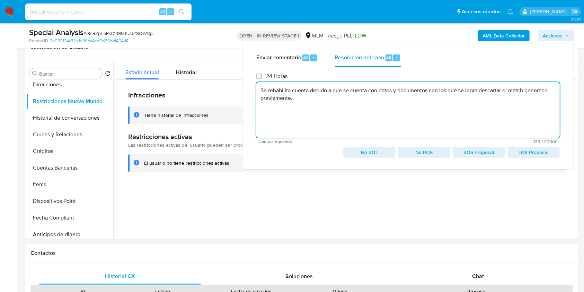
click at [380, 157] on span "No ROI" at bounding box center [369, 152] width 42 height 10
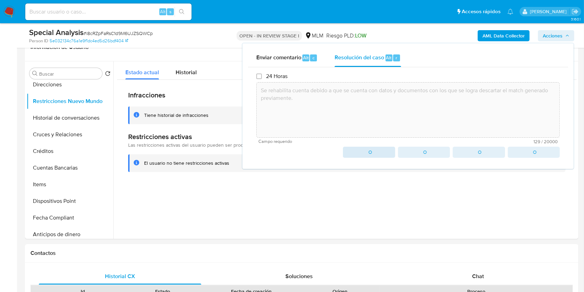
type textarea "Se rehabilita cuenta debido a que se cuenta con datos y documentos con los que …"
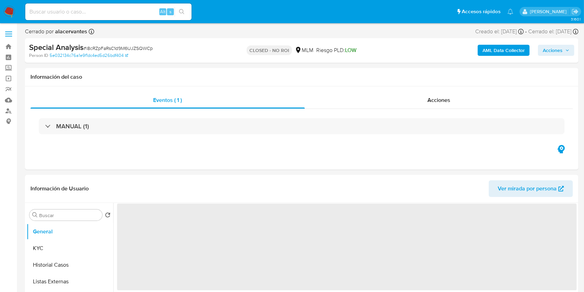
select select "10"
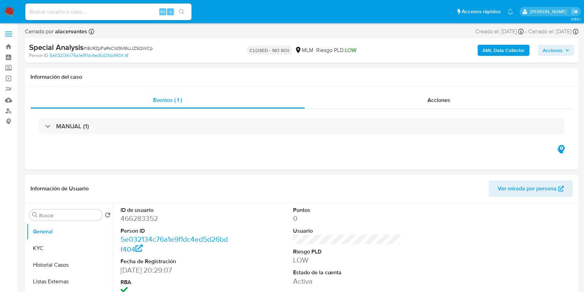
click at [14, 7] on img at bounding box center [9, 12] width 12 height 12
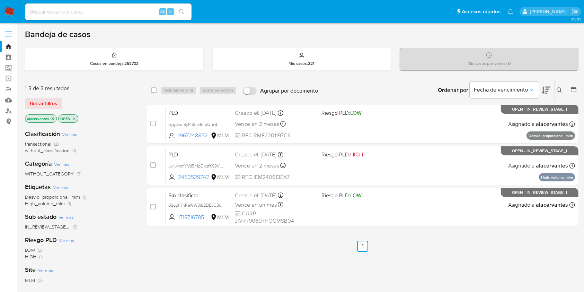
click at [59, 148] on span "without_classification" at bounding box center [47, 150] width 45 height 7
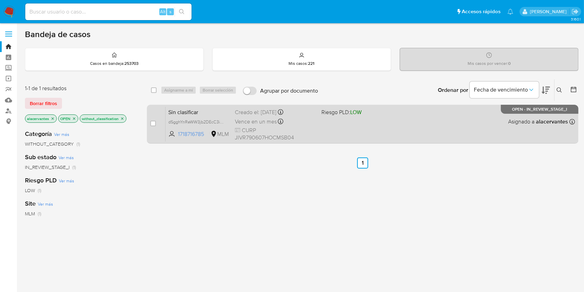
click at [325, 127] on div "Sin clasificar dSgghYnReWW3jb2DEcC3ibmx 1718716785 MLM Riesgo PLD: LOW Creado e…" at bounding box center [371, 123] width 410 height 35
click at [345, 123] on div "Sin clasificar dSgghYnReWW3jb2DEcC3ibmx 1718716785 MLM Riesgo PLD: LOW Creado e…" at bounding box center [371, 123] width 410 height 35
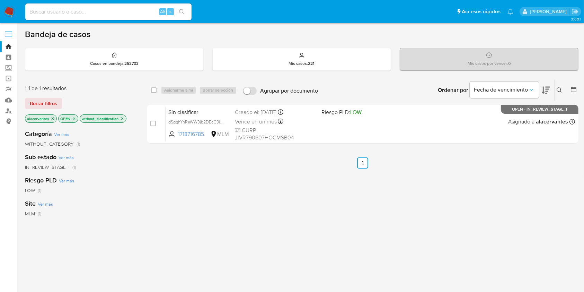
click at [12, 7] on img at bounding box center [9, 12] width 12 height 12
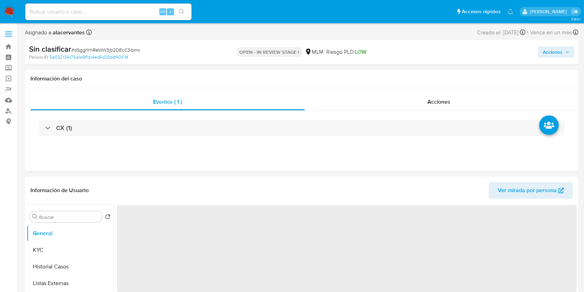
select select "10"
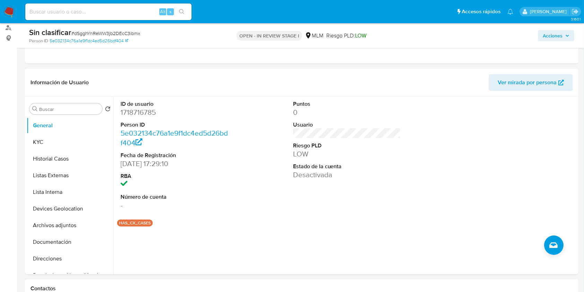
scroll to position [88, 0]
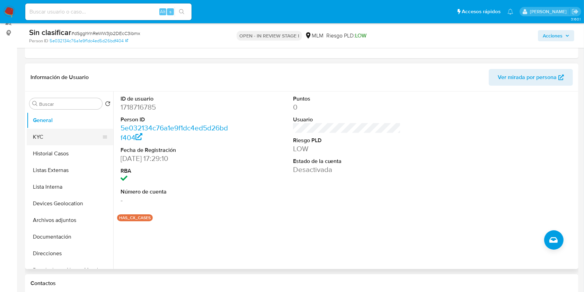
click at [56, 139] on button "KYC" at bounding box center [67, 137] width 81 height 17
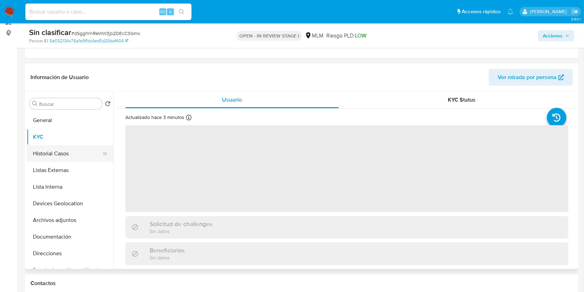
click at [55, 152] on button "Historial Casos" at bounding box center [67, 153] width 81 height 17
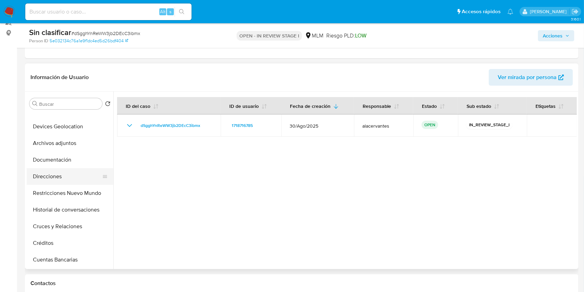
scroll to position [78, 0]
click at [78, 194] on button "Restricciones Nuevo Mundo" at bounding box center [67, 192] width 81 height 17
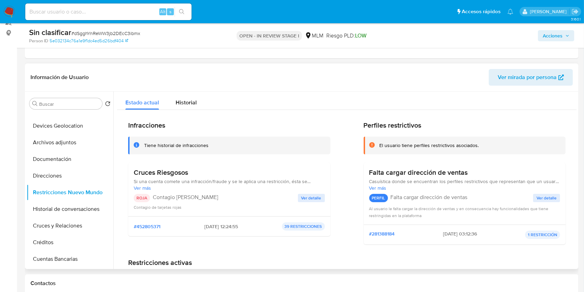
click at [313, 200] on span "Ver detalle" at bounding box center [311, 197] width 20 height 7
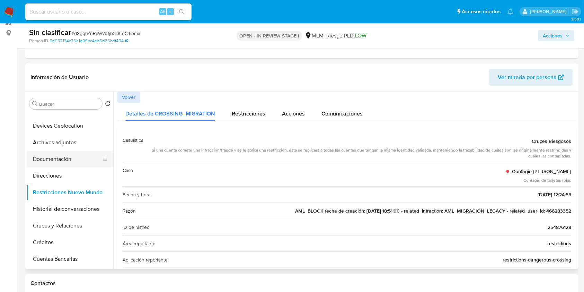
click at [68, 154] on button "Documentación" at bounding box center [67, 159] width 81 height 17
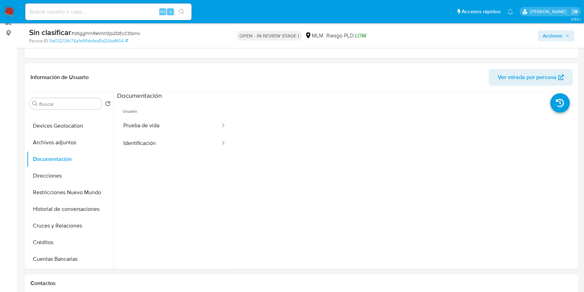
click at [422, 291] on div "Contactos" at bounding box center [302, 283] width 554 height 18
drag, startPoint x: 113, startPoint y: 171, endPoint x: 110, endPoint y: 185, distance: 13.9
click at [110, 185] on div "Buscar Volver al orden por defecto General KYC Historial Casos Listas Externas …" at bounding box center [302, 179] width 550 height 177
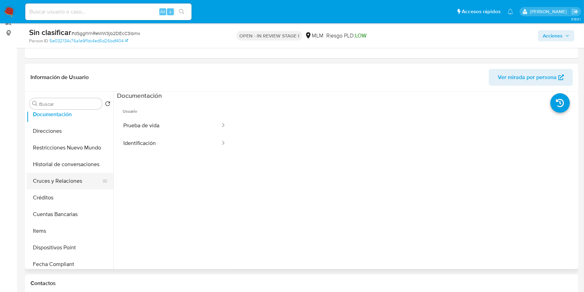
click at [89, 175] on button "Cruces y Relaciones" at bounding box center [67, 181] width 81 height 17
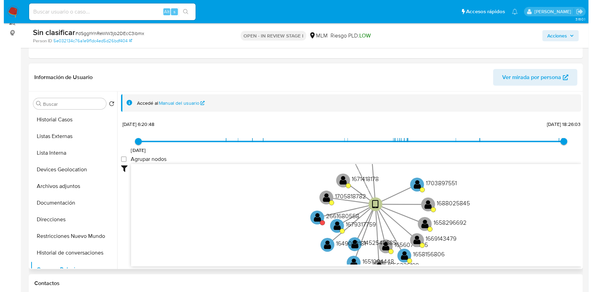
scroll to position [29, 0]
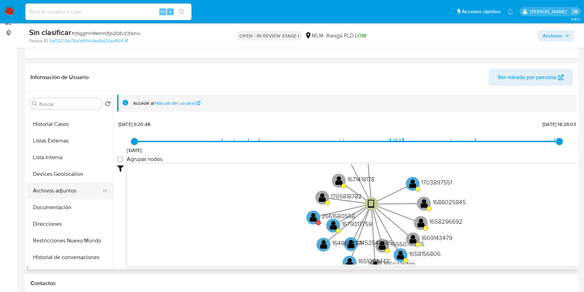
click at [64, 190] on button "Archivos adjuntos" at bounding box center [67, 190] width 81 height 17
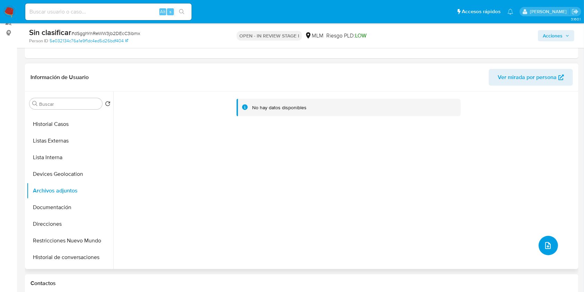
click at [544, 241] on span "upload-file" at bounding box center [548, 245] width 8 height 8
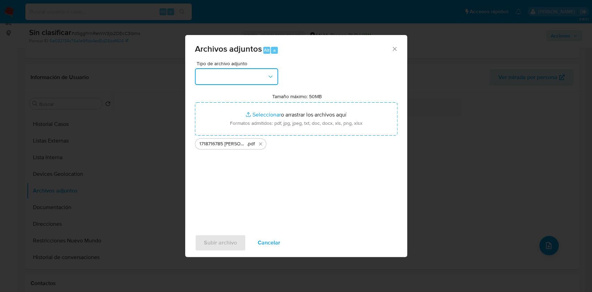
click at [258, 79] on button "button" at bounding box center [236, 76] width 83 height 17
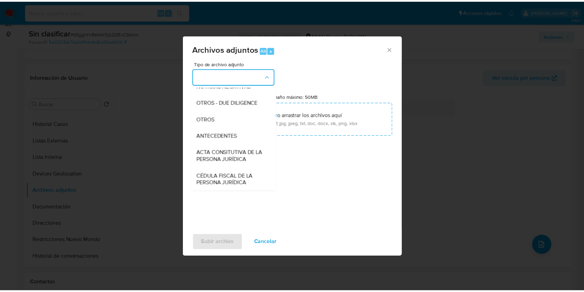
scroll to position [94, 0]
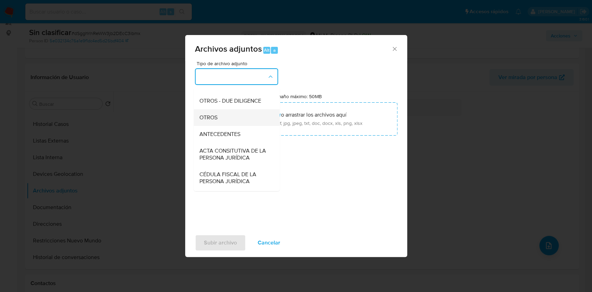
click at [248, 120] on div "OTROS" at bounding box center [234, 117] width 71 height 17
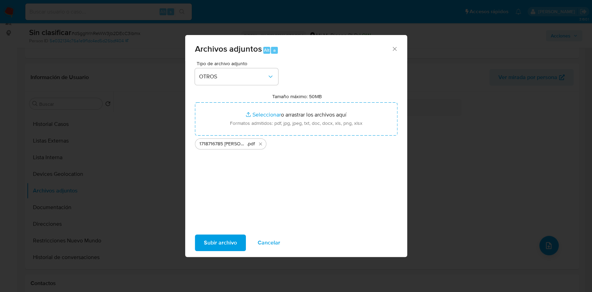
click at [211, 240] on span "Subir archivo" at bounding box center [220, 242] width 33 height 15
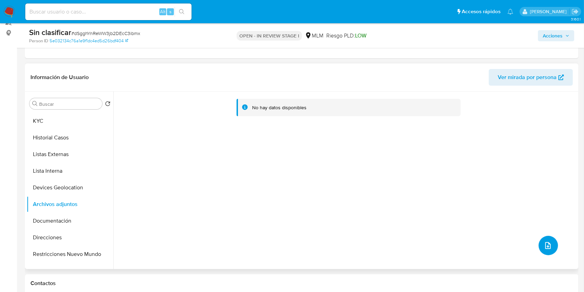
scroll to position [6, 0]
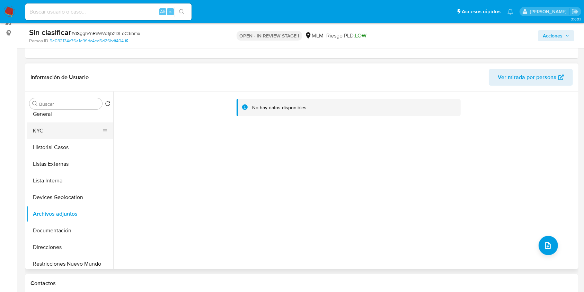
click at [66, 125] on button "KYC" at bounding box center [67, 130] width 81 height 17
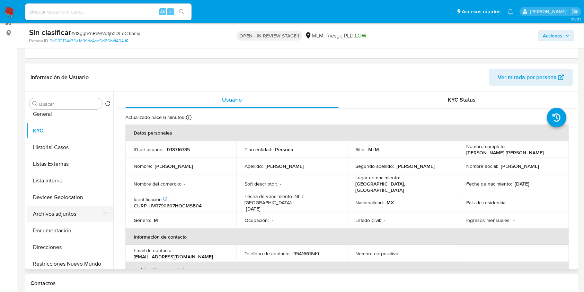
click at [49, 212] on button "Archivos adjuntos" at bounding box center [67, 213] width 81 height 17
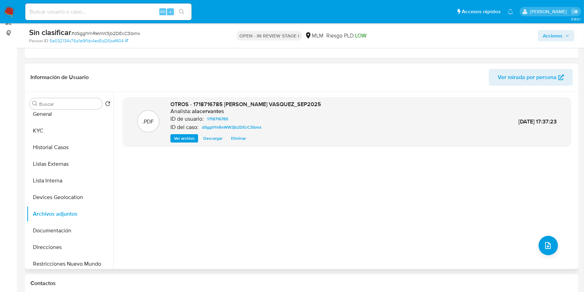
click at [178, 138] on span "Ver archivo" at bounding box center [184, 138] width 21 height 7
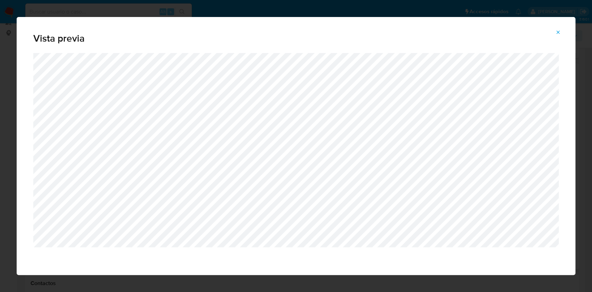
click at [559, 35] on span "Attachment preview" at bounding box center [558, 32] width 6 height 10
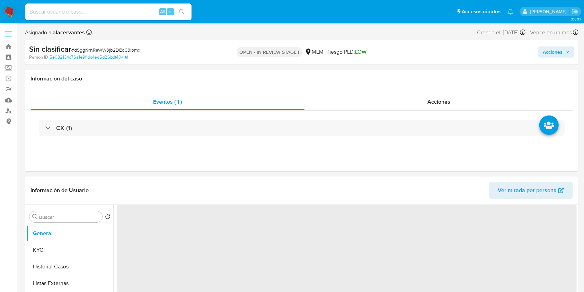
select select "10"
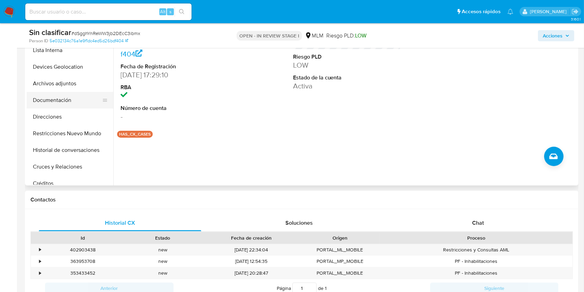
scroll to position [57, 0]
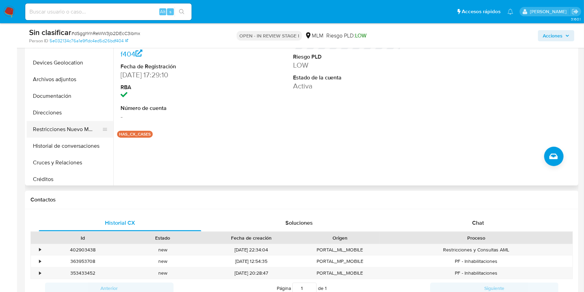
click at [73, 126] on button "Restricciones Nuevo Mundo" at bounding box center [67, 129] width 81 height 17
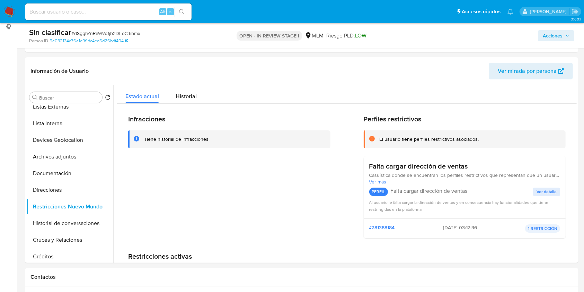
scroll to position [91, 0]
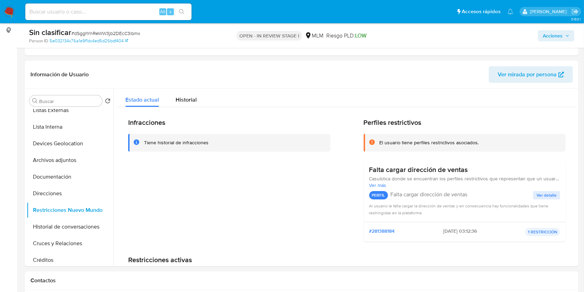
click at [546, 33] on span "Acciones" at bounding box center [553, 35] width 20 height 11
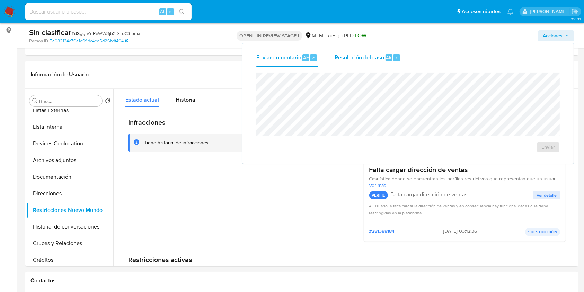
click at [394, 51] on div "Resolución del caso Alt r" at bounding box center [368, 58] width 66 height 18
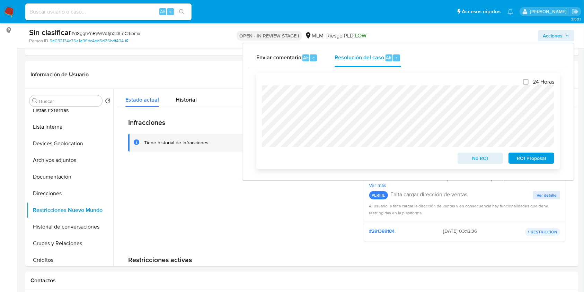
click at [468, 157] on span "No ROI" at bounding box center [481, 158] width 36 height 10
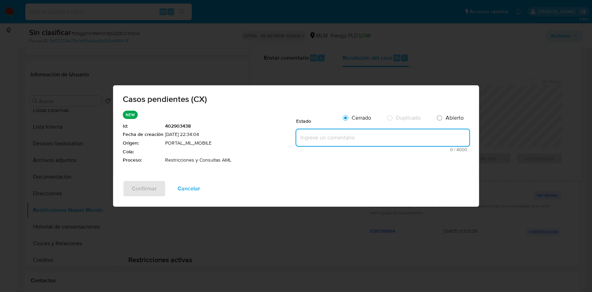
click at [374, 134] on textarea at bounding box center [382, 137] width 173 height 17
paste textarea "Se valida caso generado por CX. Se rehabilita cuenta debido a que se cuenta con…"
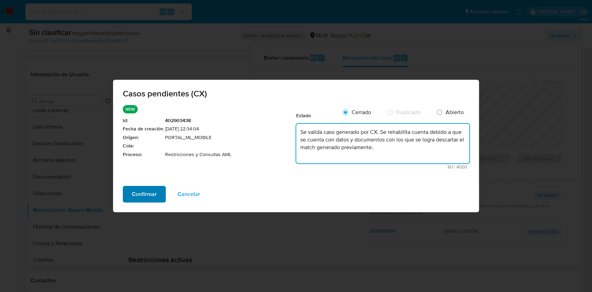
type textarea "Se valida caso generado por CX. Se rehabilita cuenta debido a que se cuenta con…"
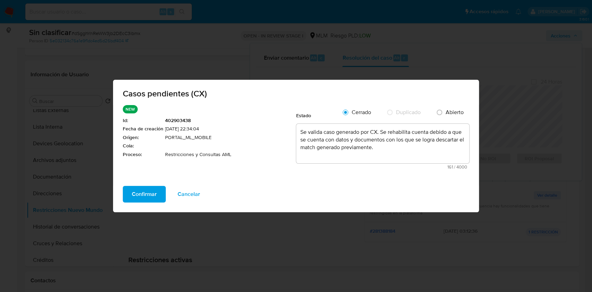
click at [144, 193] on span "Confirmar" at bounding box center [144, 193] width 25 height 15
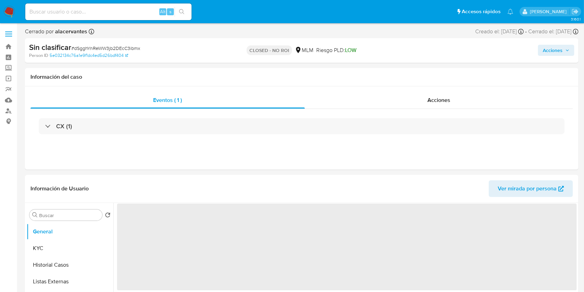
select select "10"
